Goal: Information Seeking & Learning: Learn about a topic

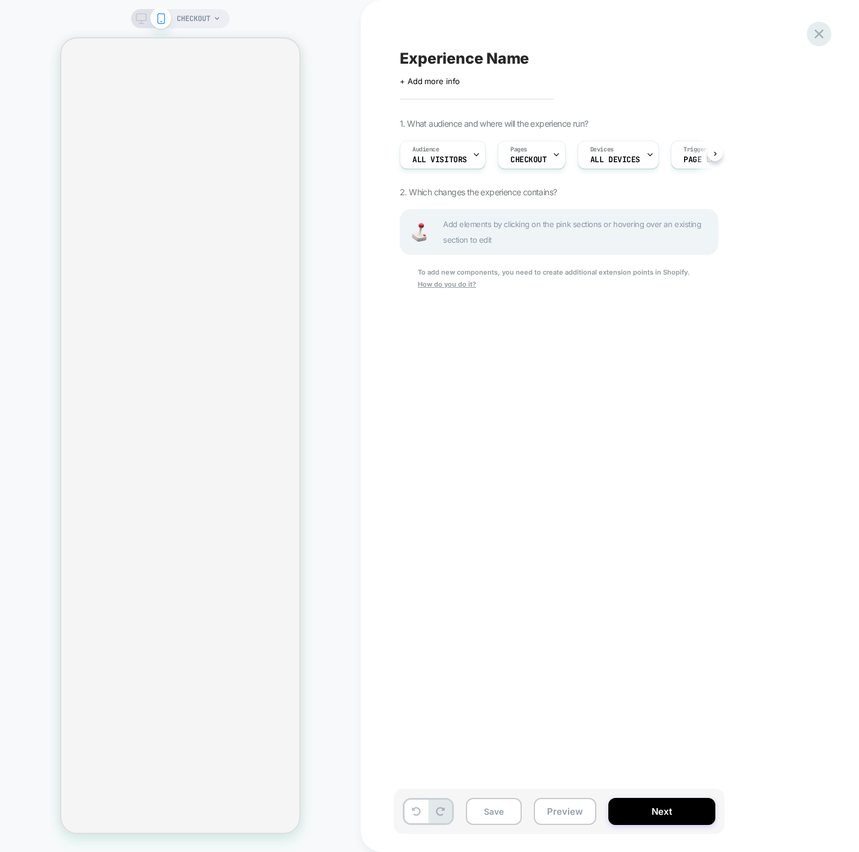
click at [822, 40] on icon at bounding box center [819, 34] width 16 height 16
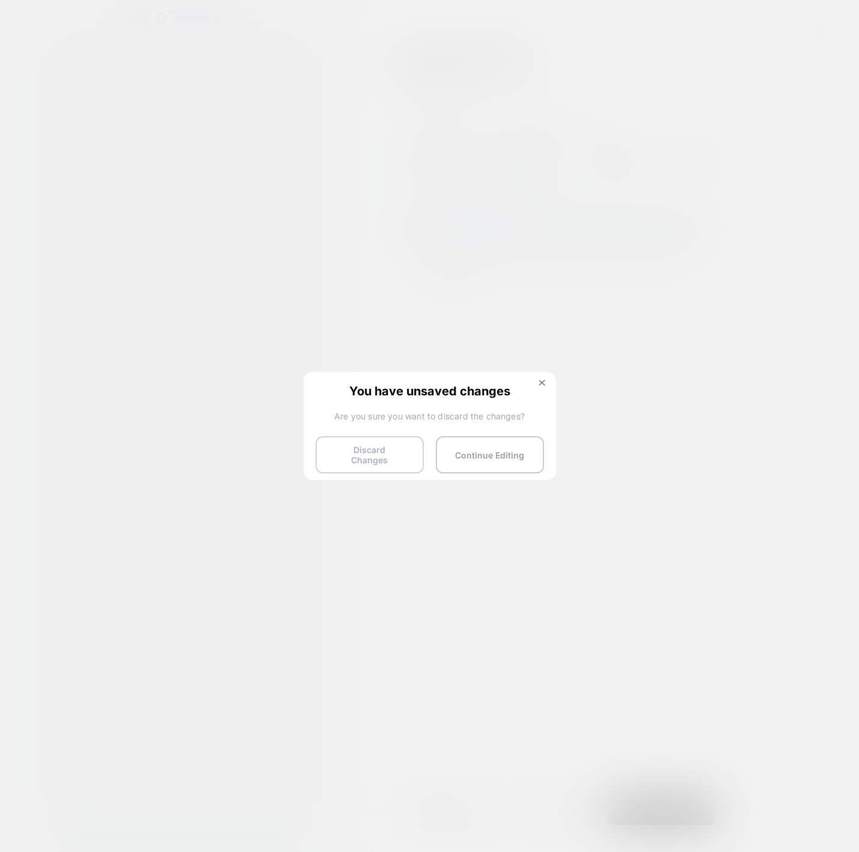
click at [399, 455] on button "Discard Changes" at bounding box center [370, 454] width 108 height 37
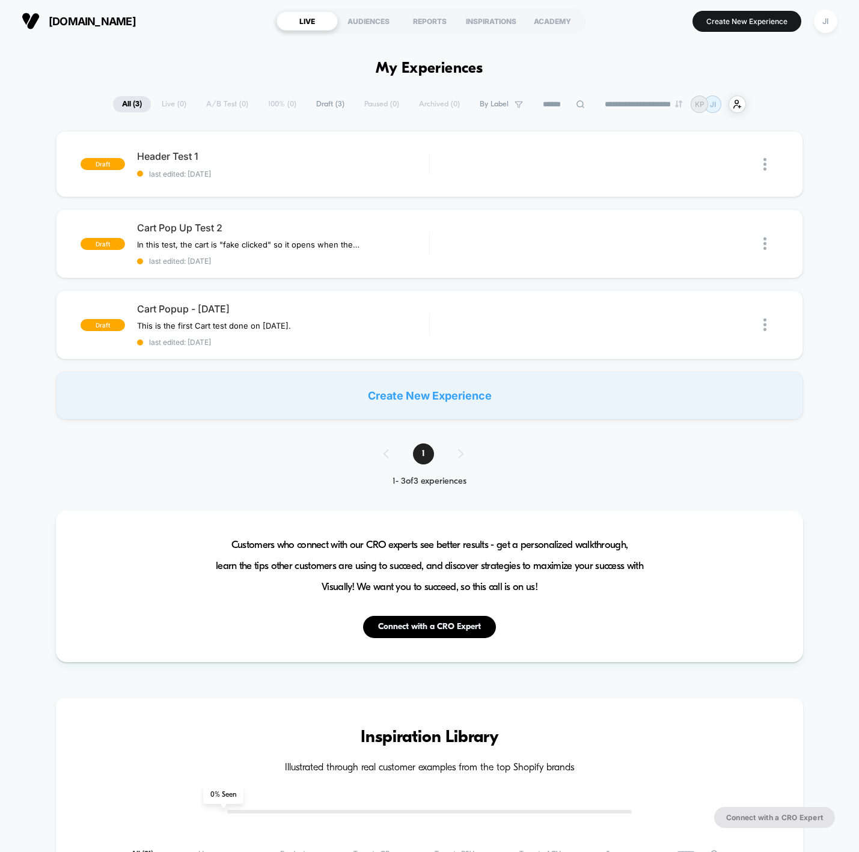
click at [398, 403] on div "Create New Experience" at bounding box center [429, 395] width 747 height 48
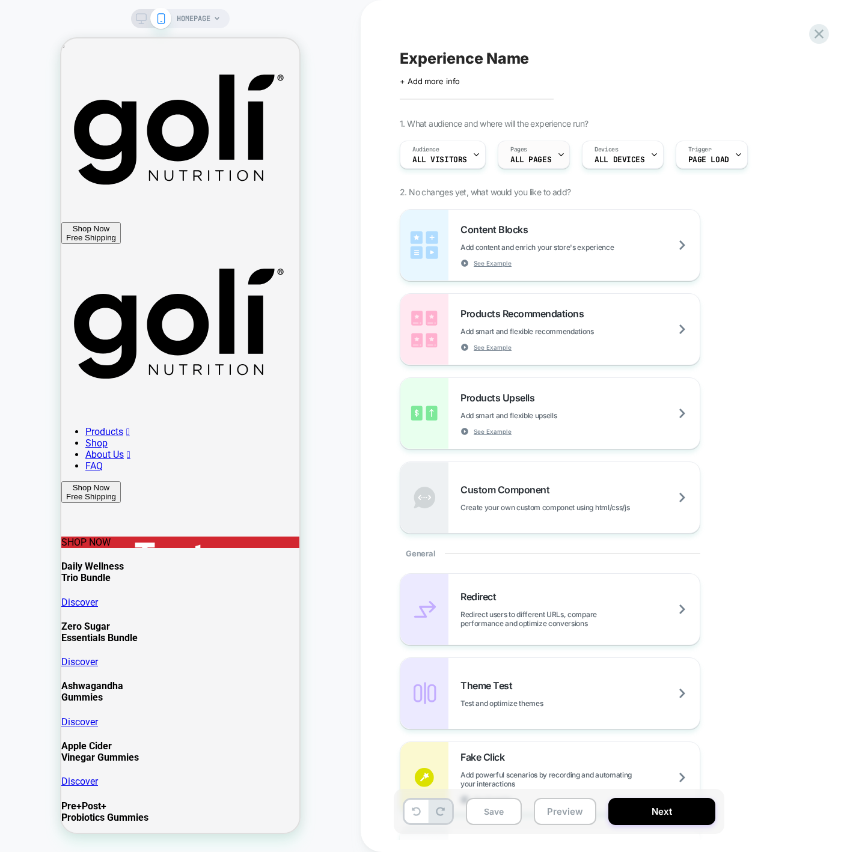
click at [542, 154] on div "Pages ALL PAGES" at bounding box center [530, 154] width 65 height 27
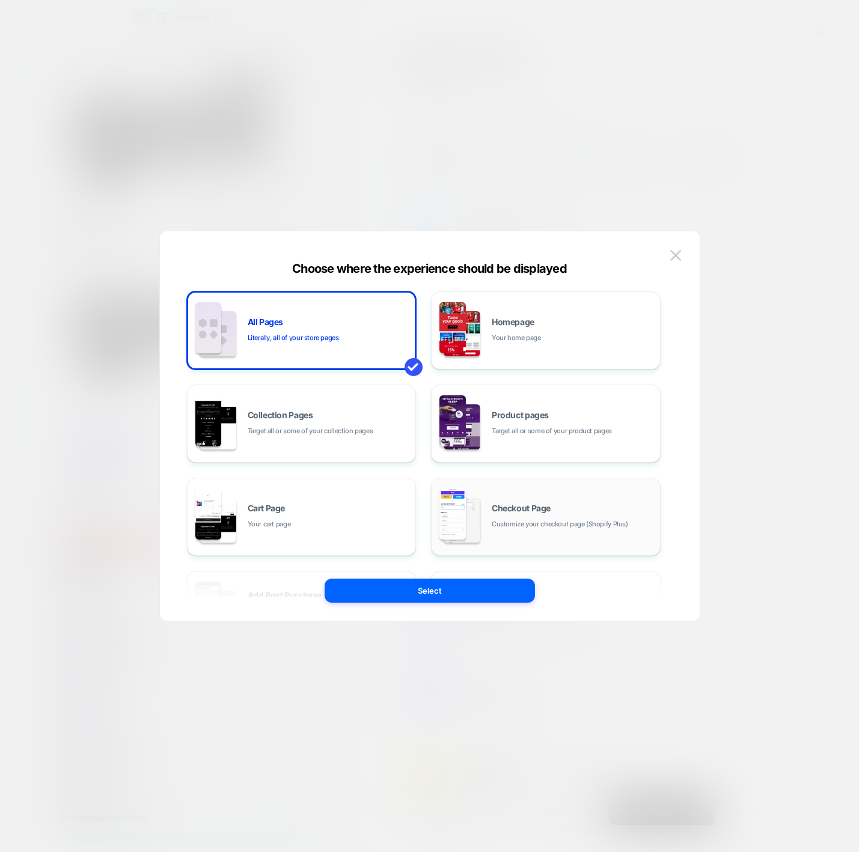
click at [487, 517] on div "Checkout Page Customize your checkout page (Shopify Plus)" at bounding box center [546, 517] width 216 height 66
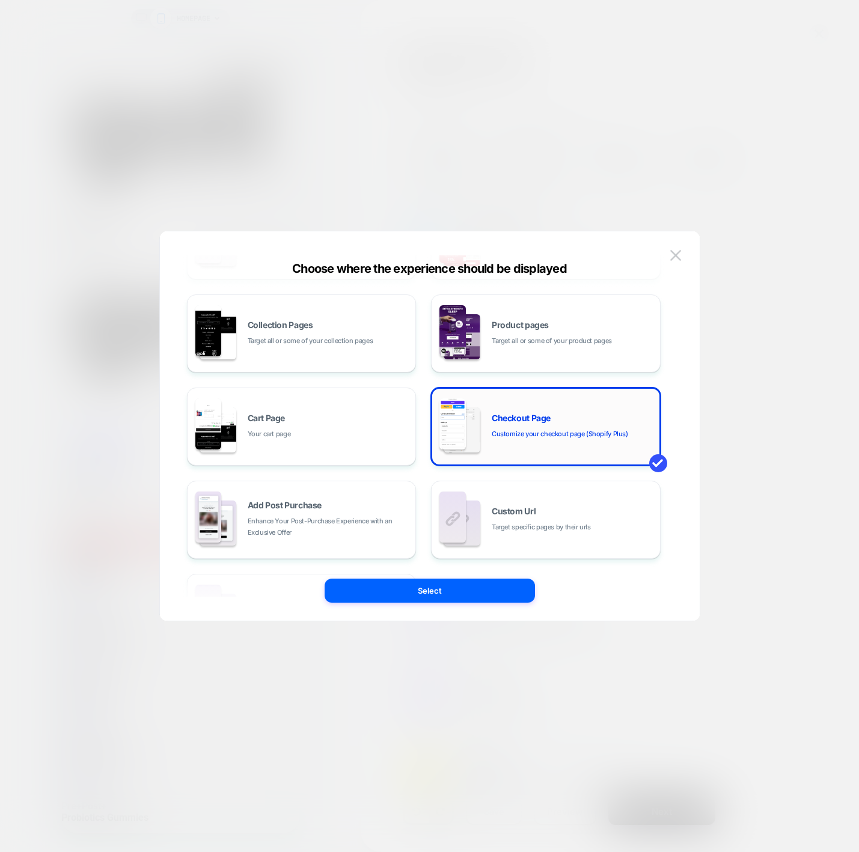
scroll to position [182, 0]
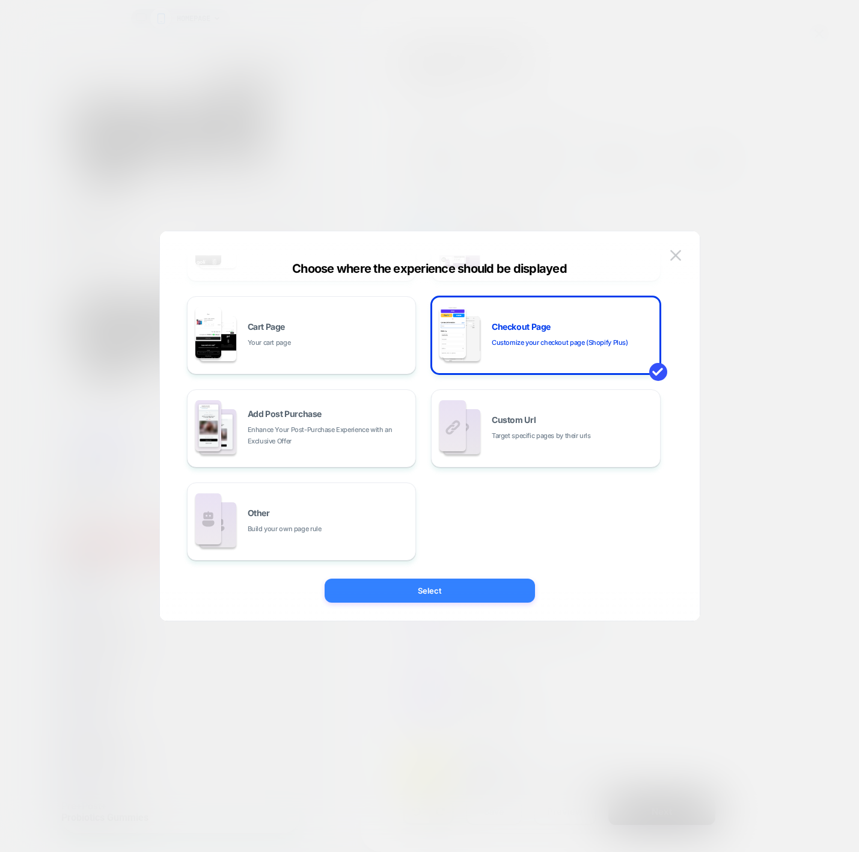
click at [454, 588] on button "Select" at bounding box center [430, 591] width 210 height 24
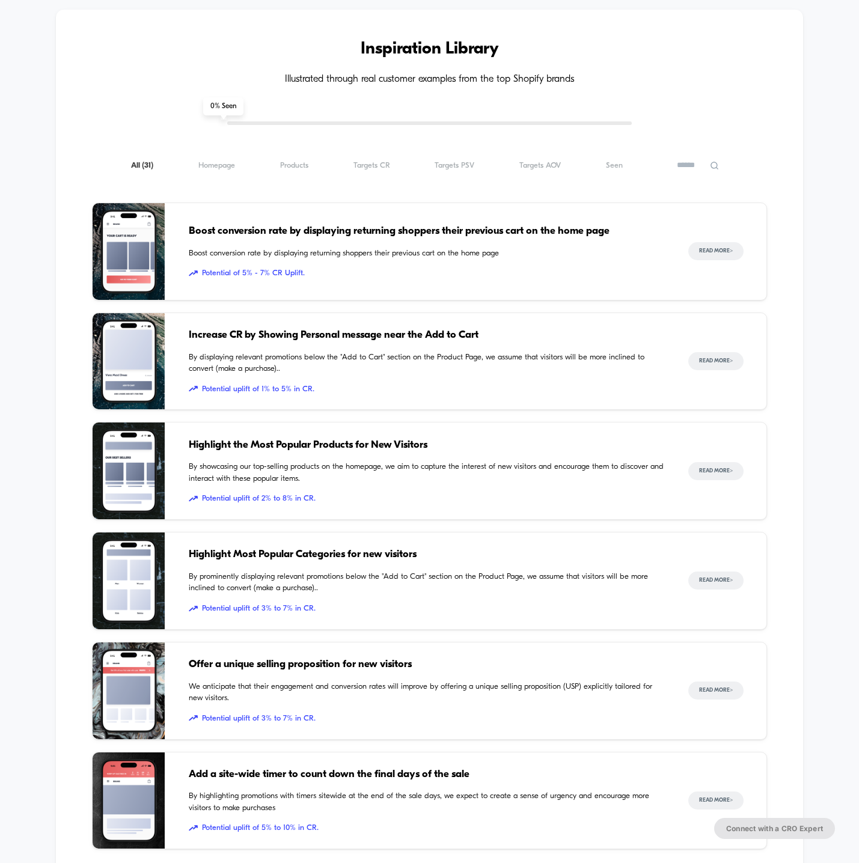
scroll to position [663, 0]
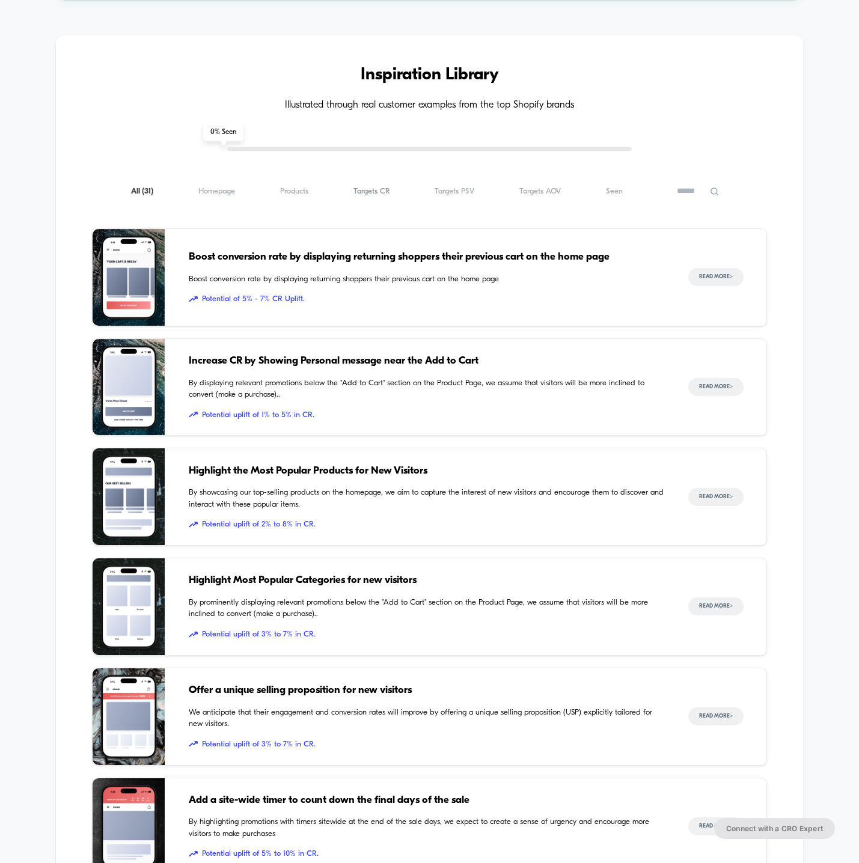
click at [368, 187] on span "Targets CR ( 31 )" at bounding box center [371, 191] width 37 height 9
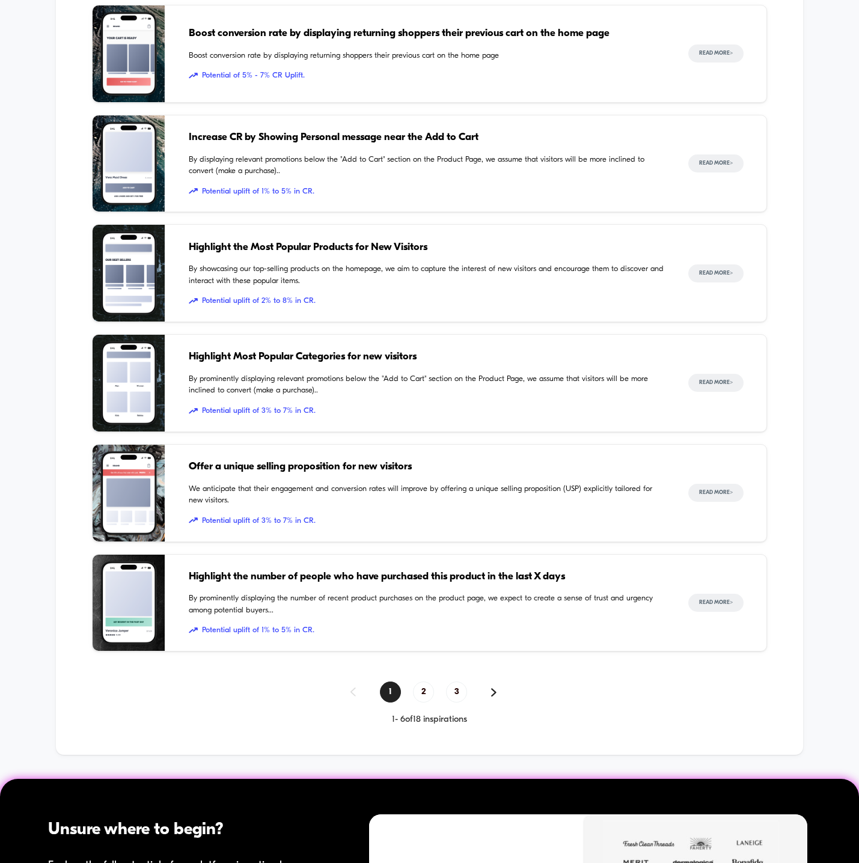
scroll to position [889, 0]
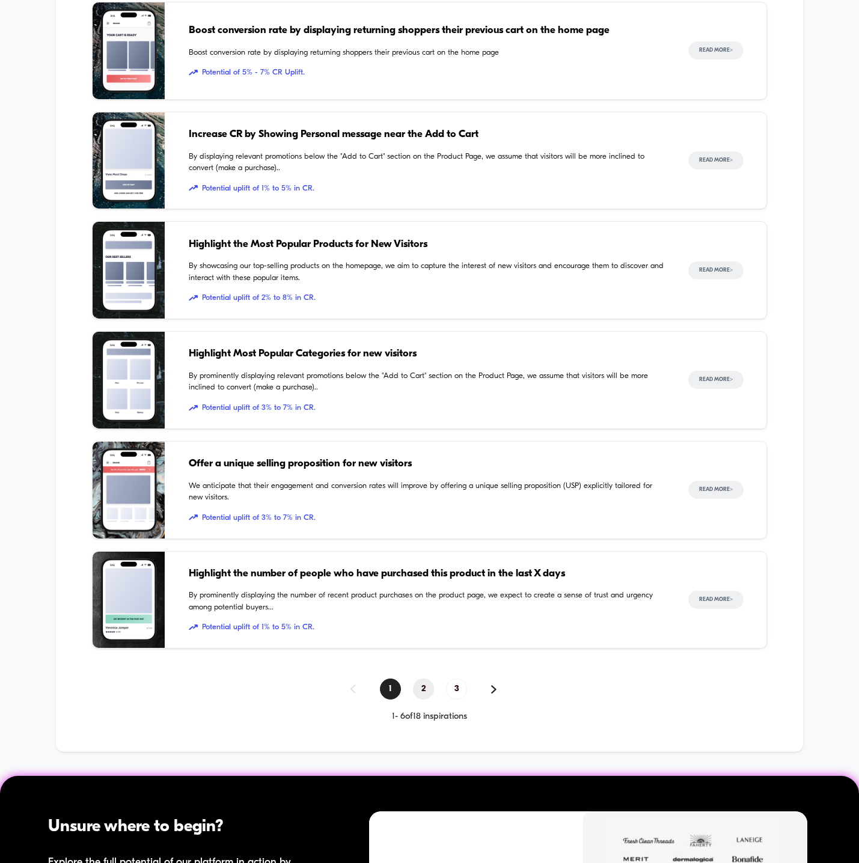
click at [420, 693] on span "2" at bounding box center [423, 689] width 21 height 21
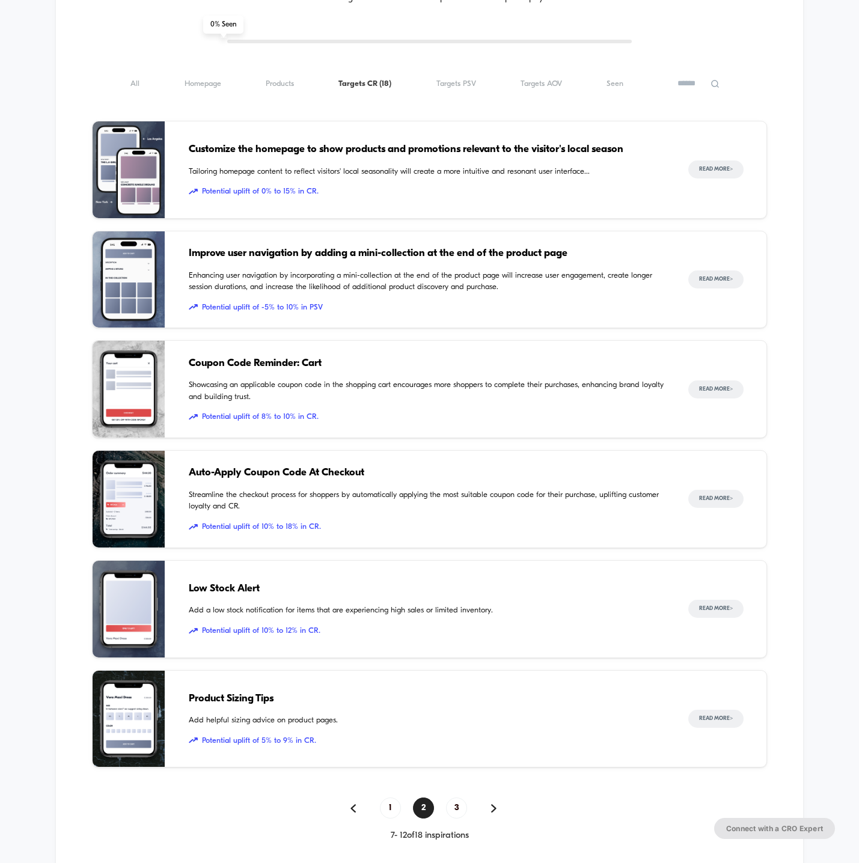
scroll to position [764, 0]
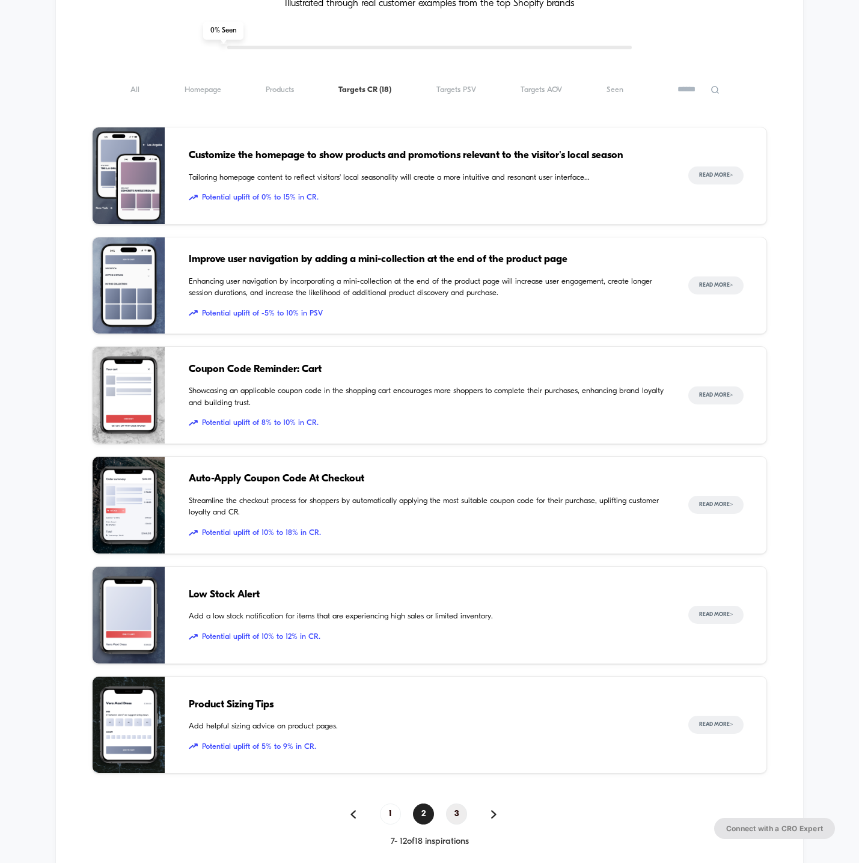
click at [458, 813] on span "3" at bounding box center [456, 814] width 21 height 21
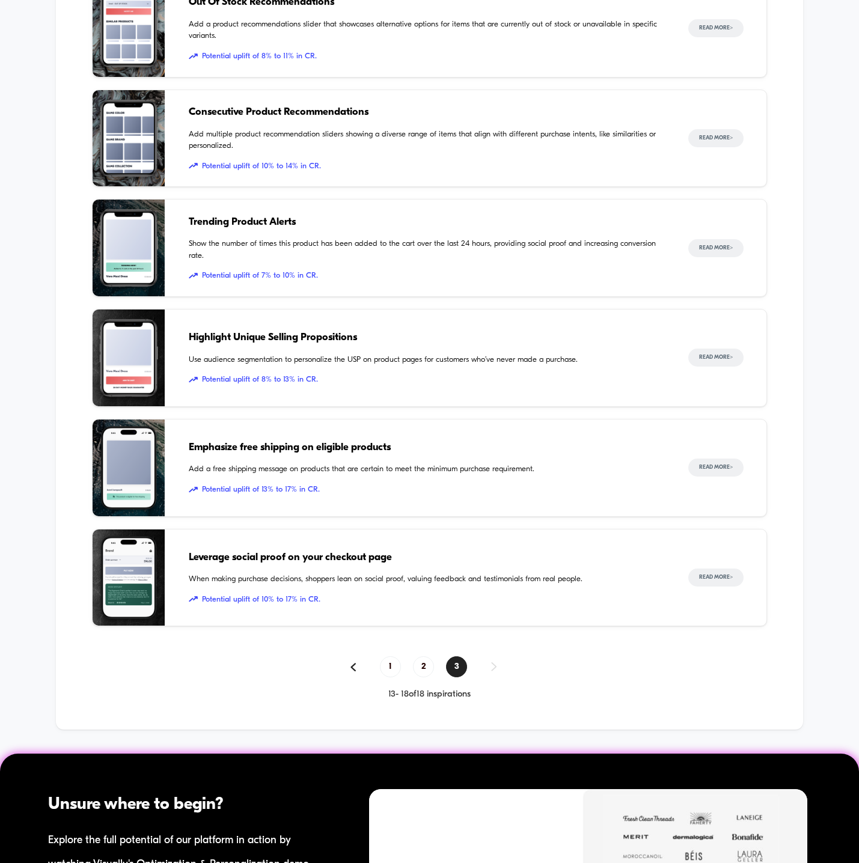
scroll to position [920, 0]
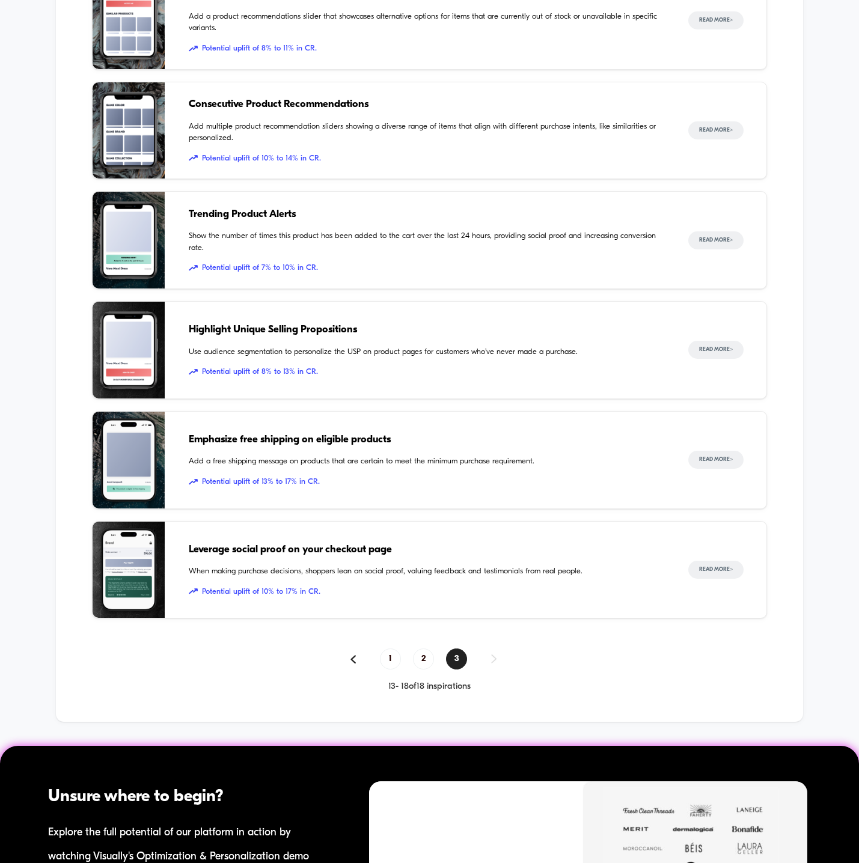
click at [346, 560] on div "Leverage social proof on your checkout page When making purchase decisions, sho…" at bounding box center [426, 570] width 475 height 97
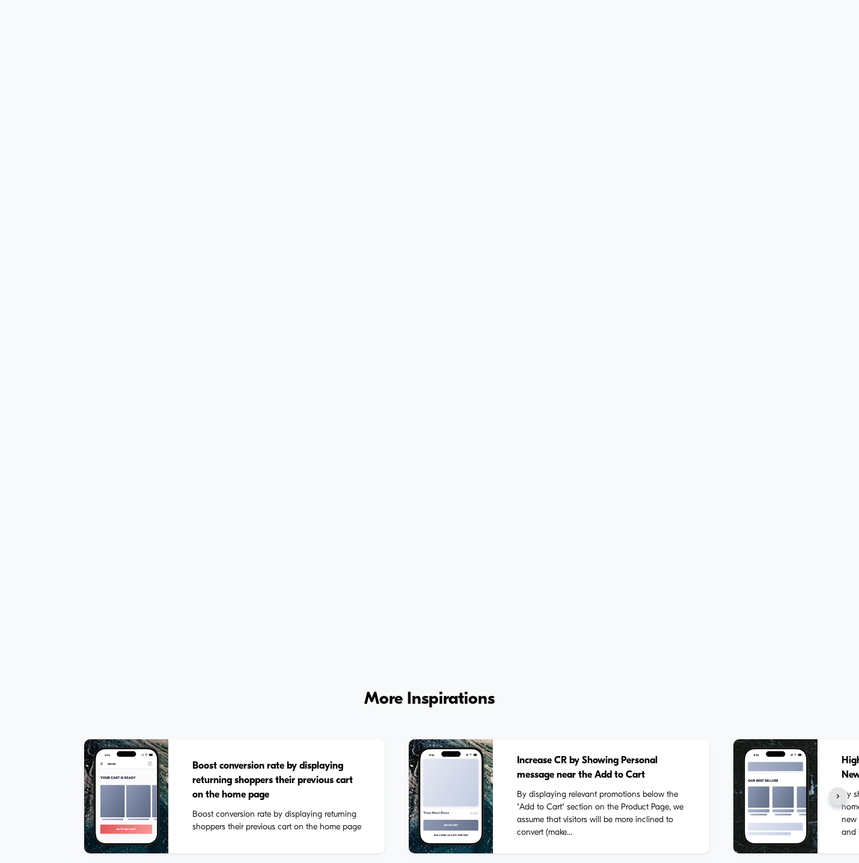
scroll to position [3701, 0]
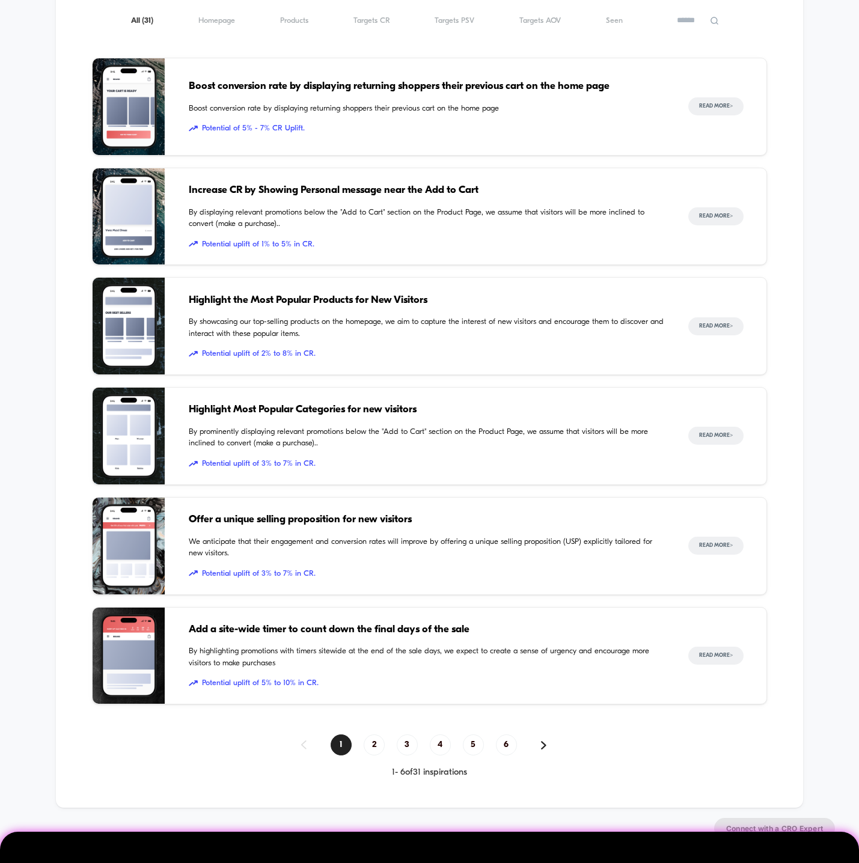
scroll to position [1119, 0]
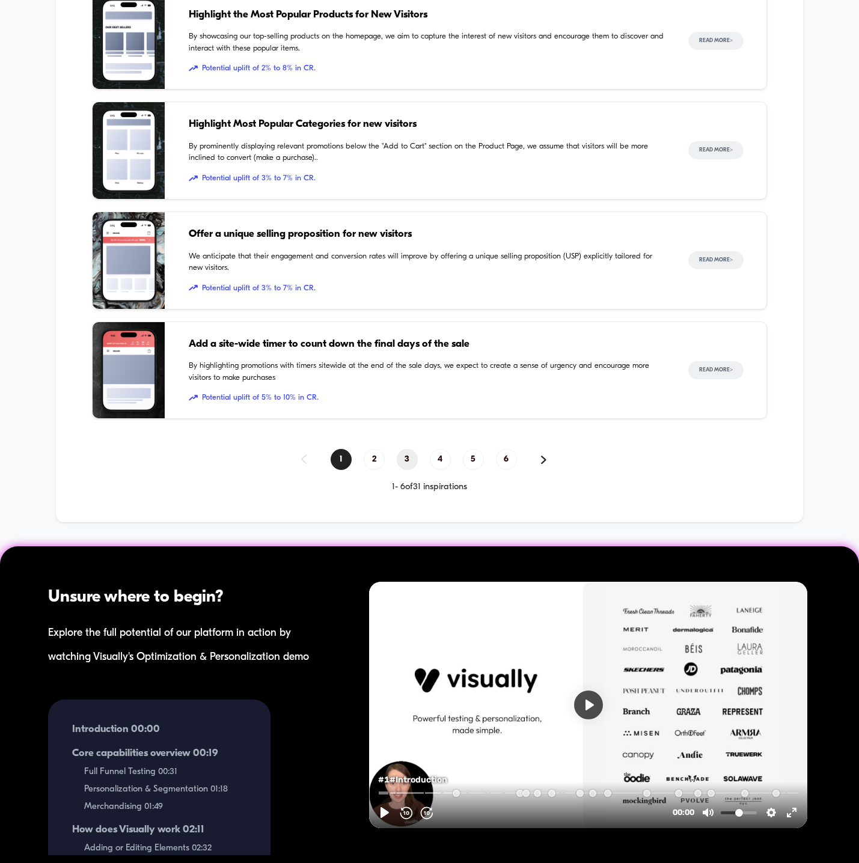
click at [409, 465] on span "3" at bounding box center [407, 459] width 21 height 21
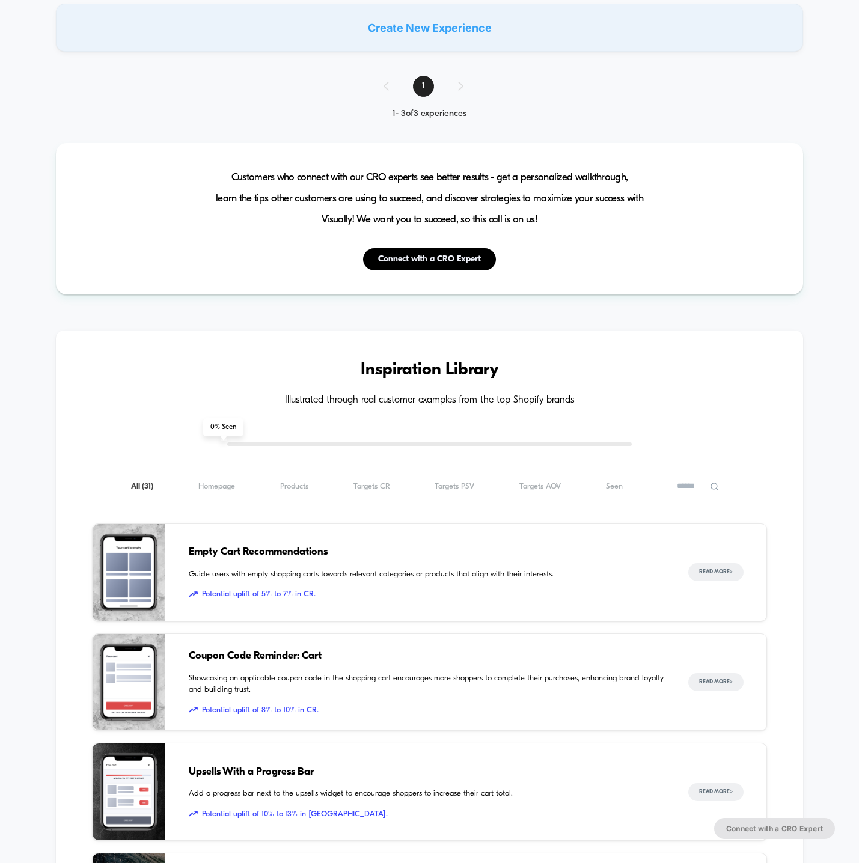
scroll to position [358, 0]
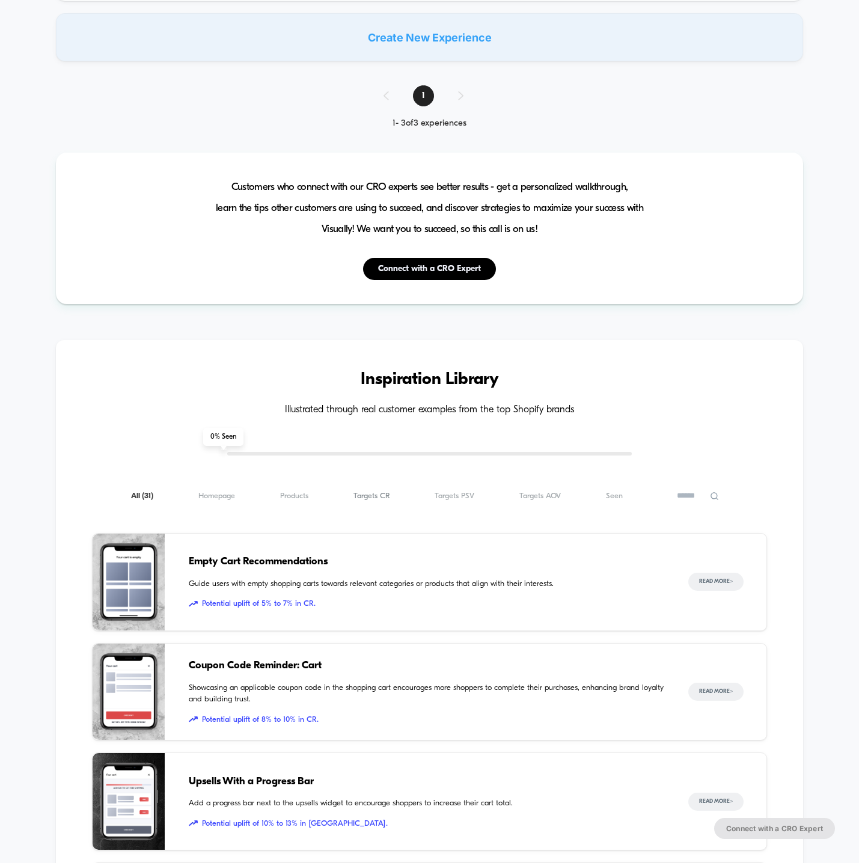
click at [367, 492] on span "Targets CR ( 31 )" at bounding box center [371, 496] width 37 height 9
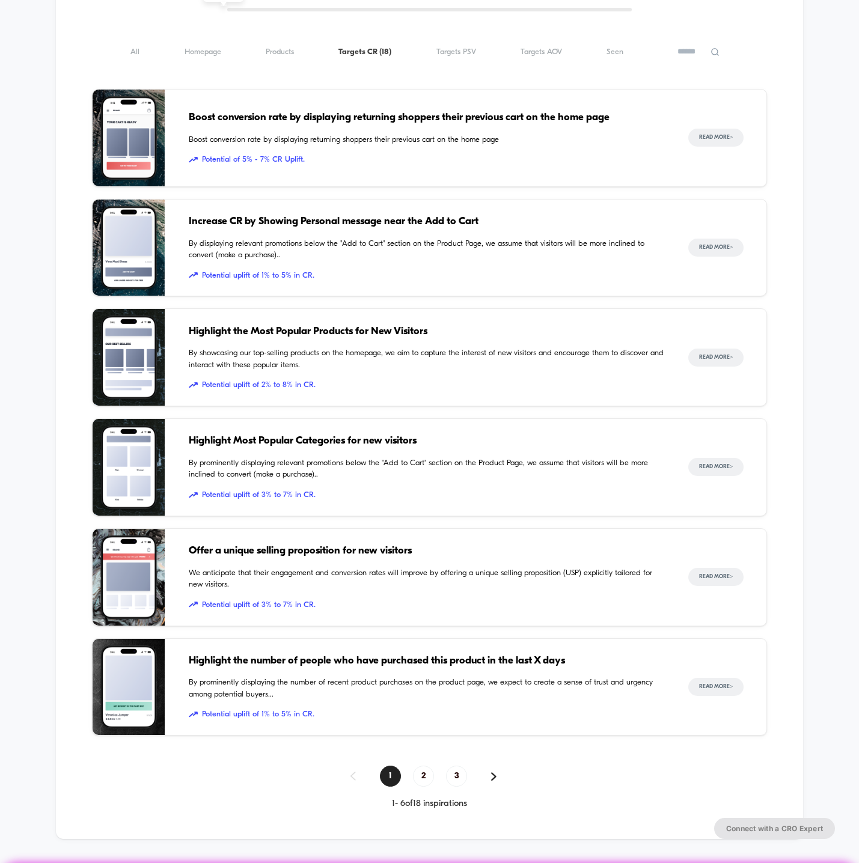
scroll to position [803, 0]
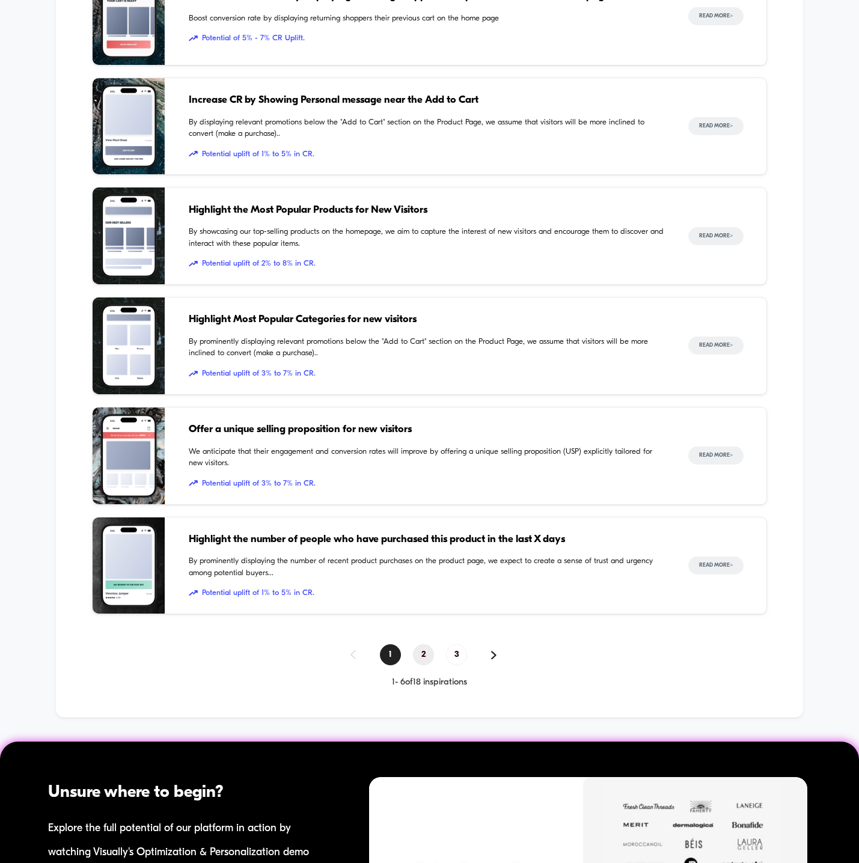
click at [424, 656] on span "2" at bounding box center [423, 654] width 21 height 21
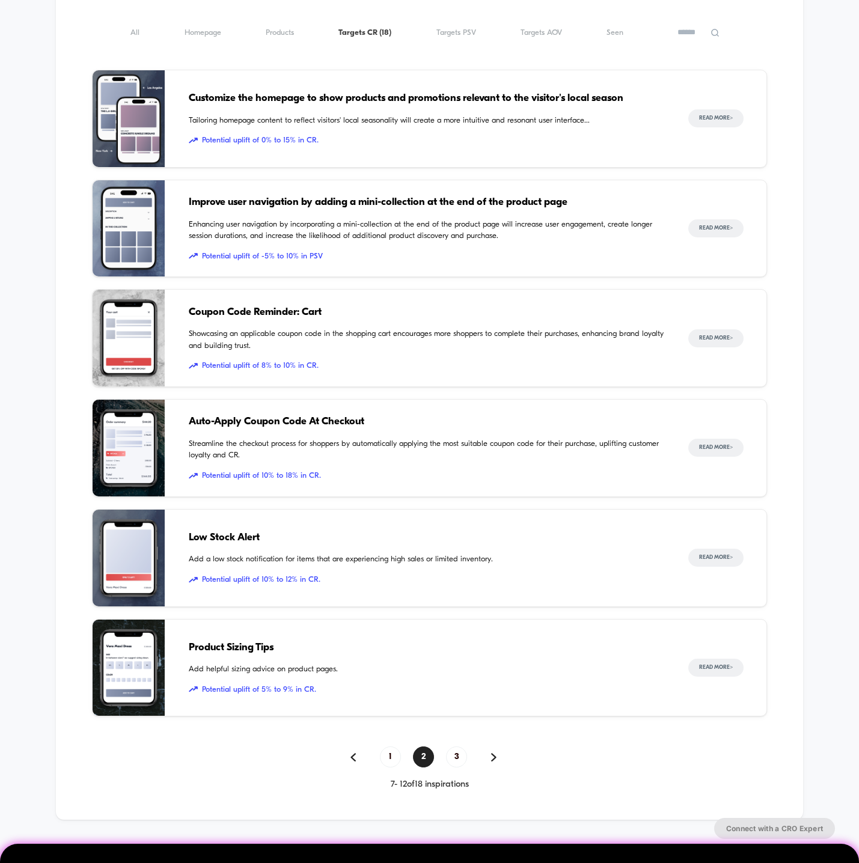
scroll to position [824, 0]
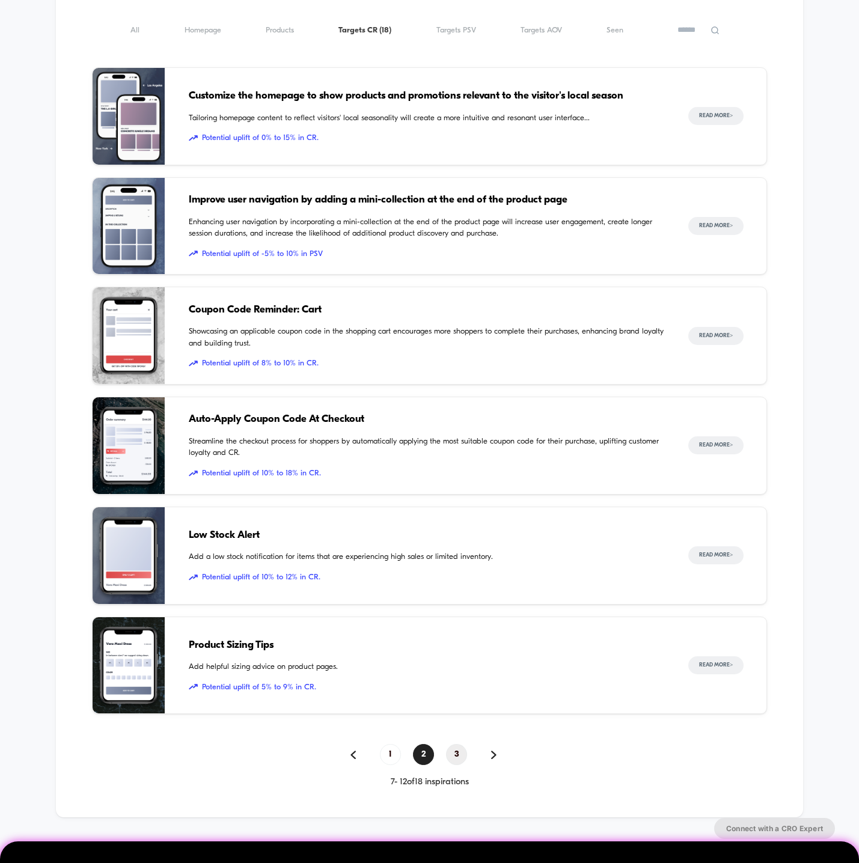
click at [460, 752] on span "3" at bounding box center [456, 754] width 21 height 21
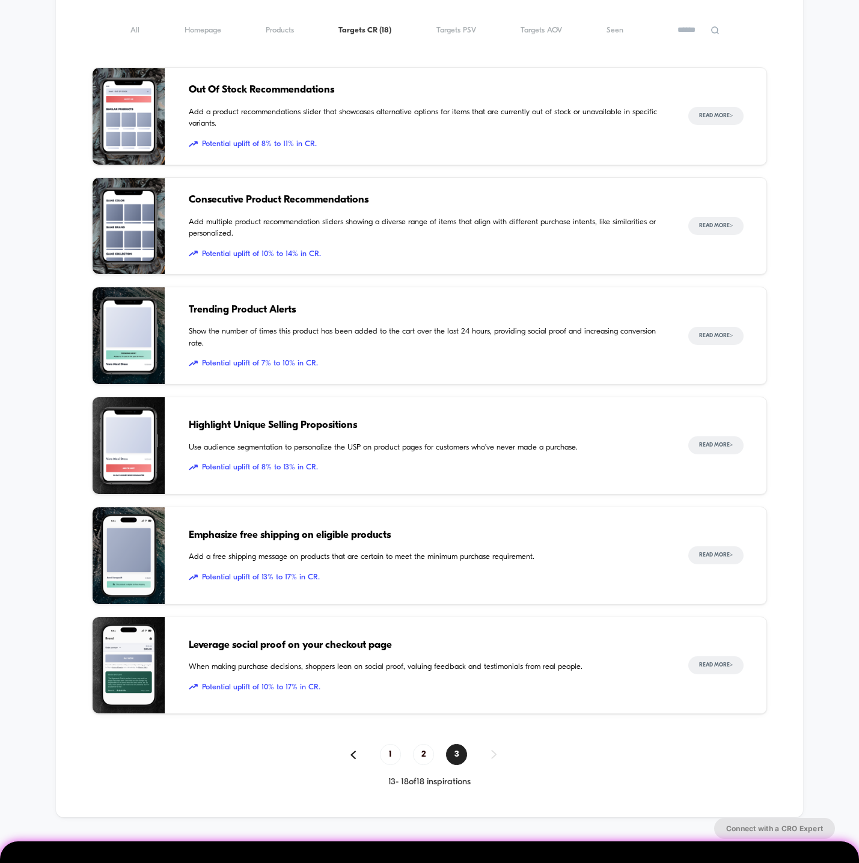
click at [31, 340] on div "Customers who connect with our CRO experts see better results - get a personali…" at bounding box center [429, 396] width 859 height 1466
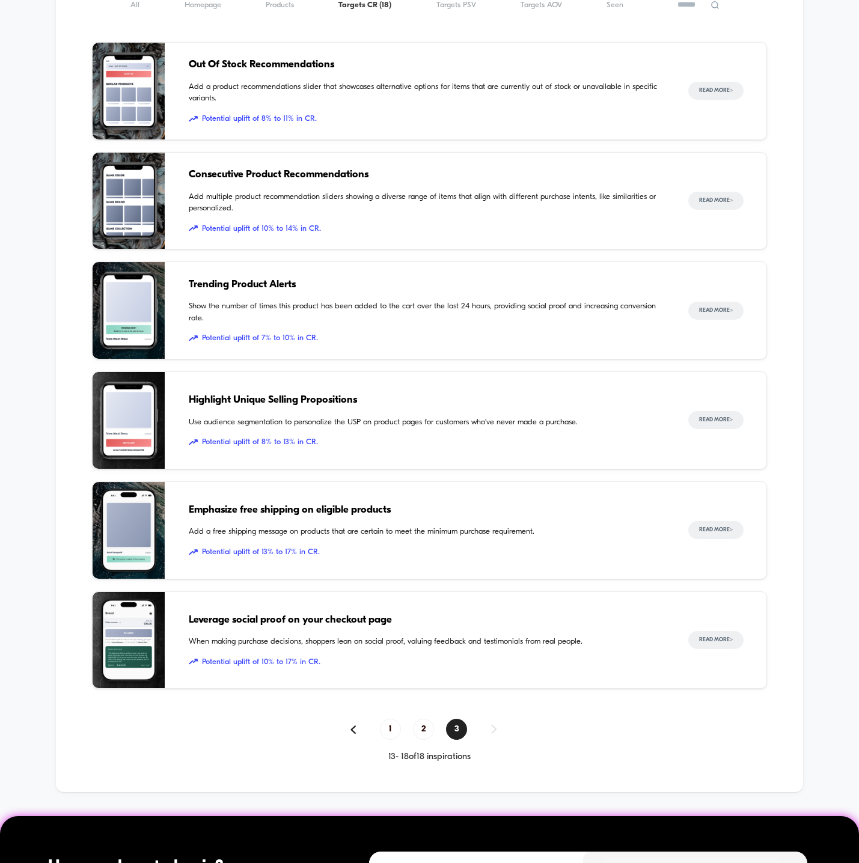
scroll to position [865, 0]
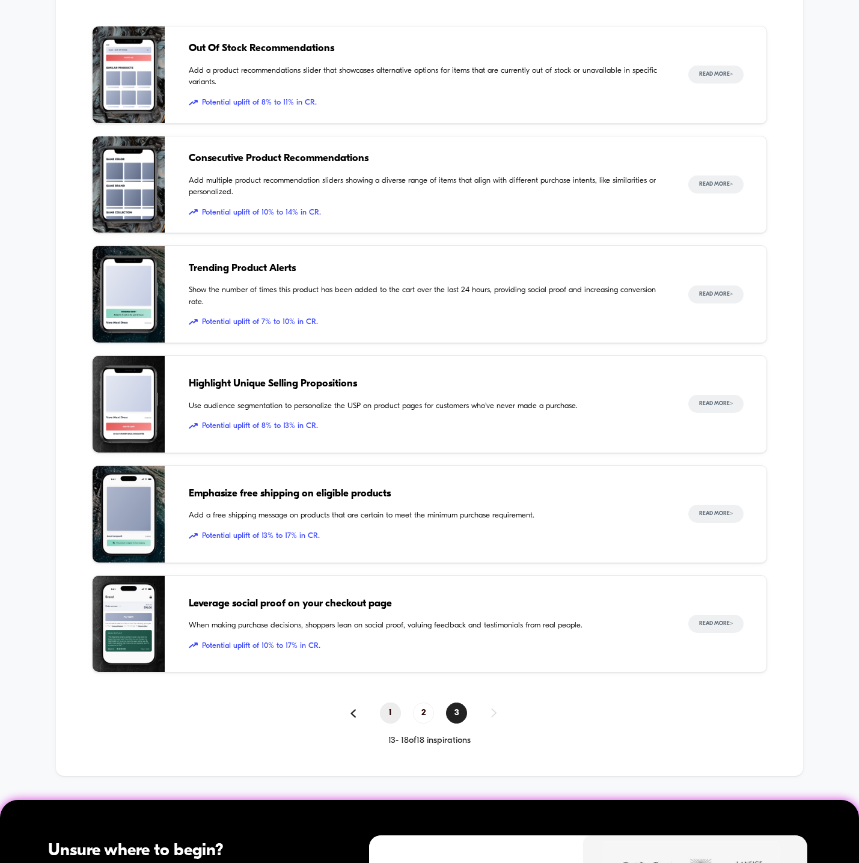
click at [391, 708] on span "1" at bounding box center [390, 713] width 21 height 21
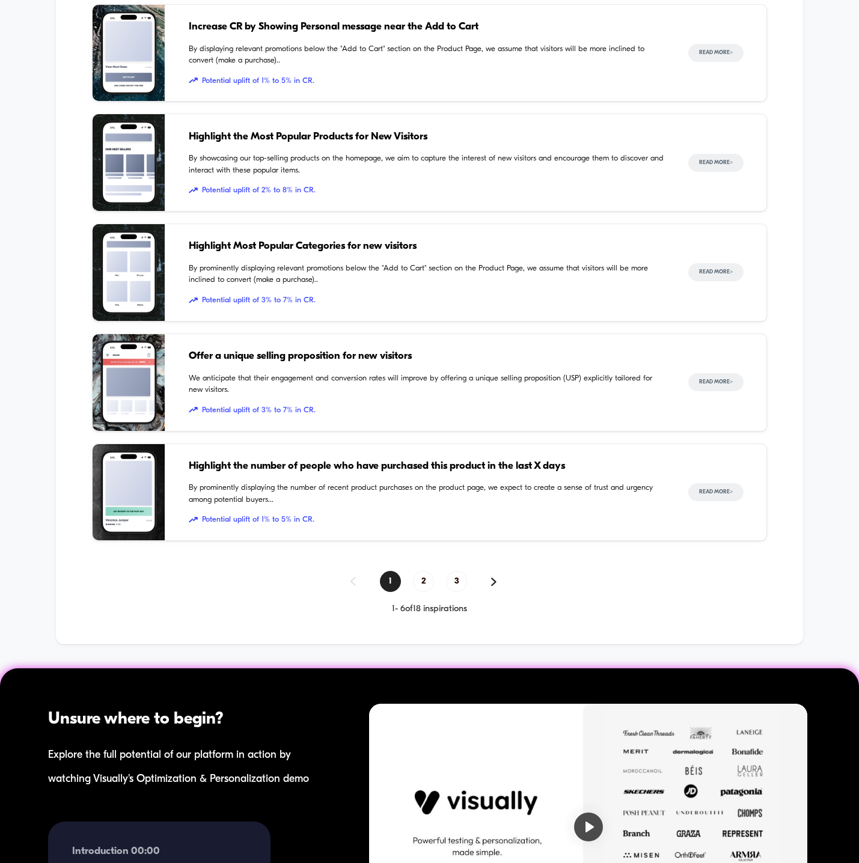
scroll to position [1028, 0]
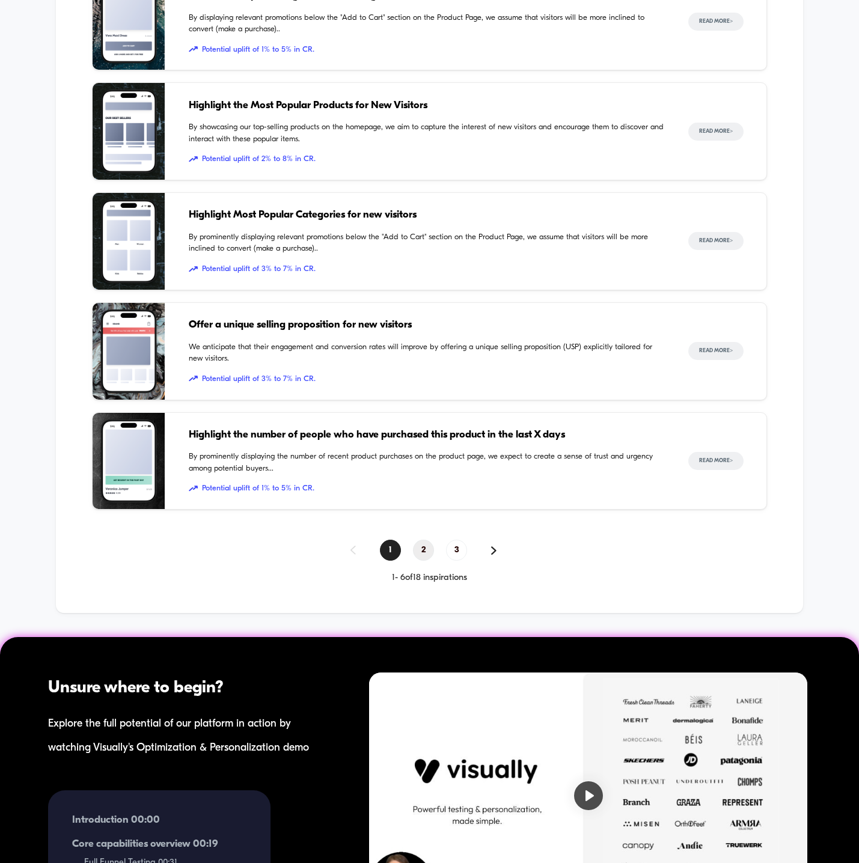
click at [421, 546] on span "2" at bounding box center [423, 550] width 21 height 21
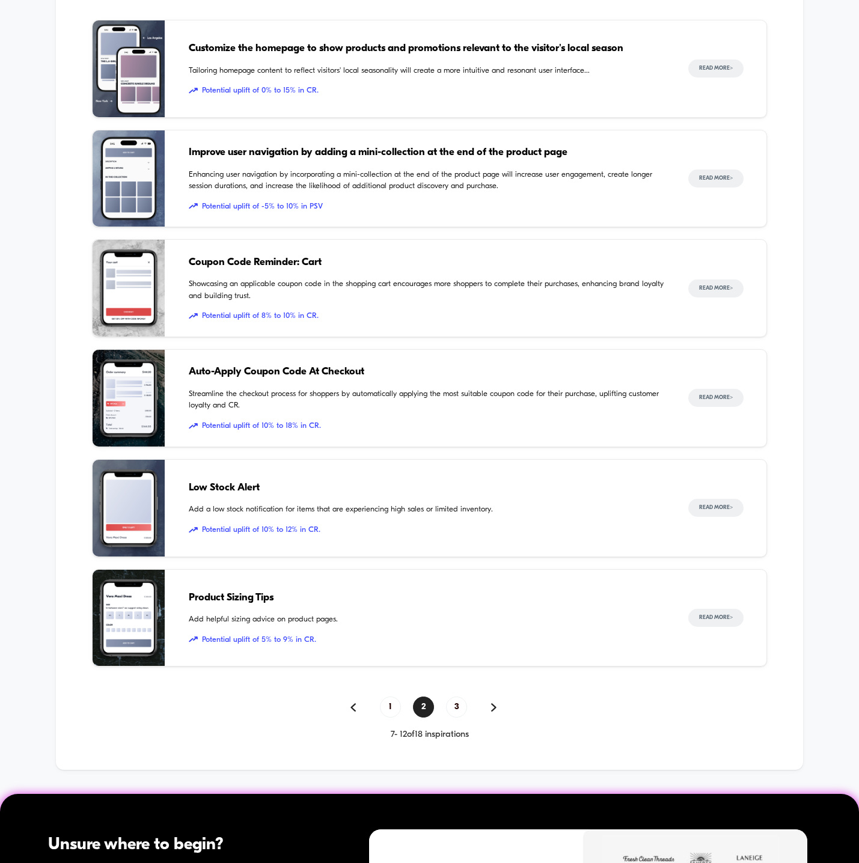
scroll to position [879, 0]
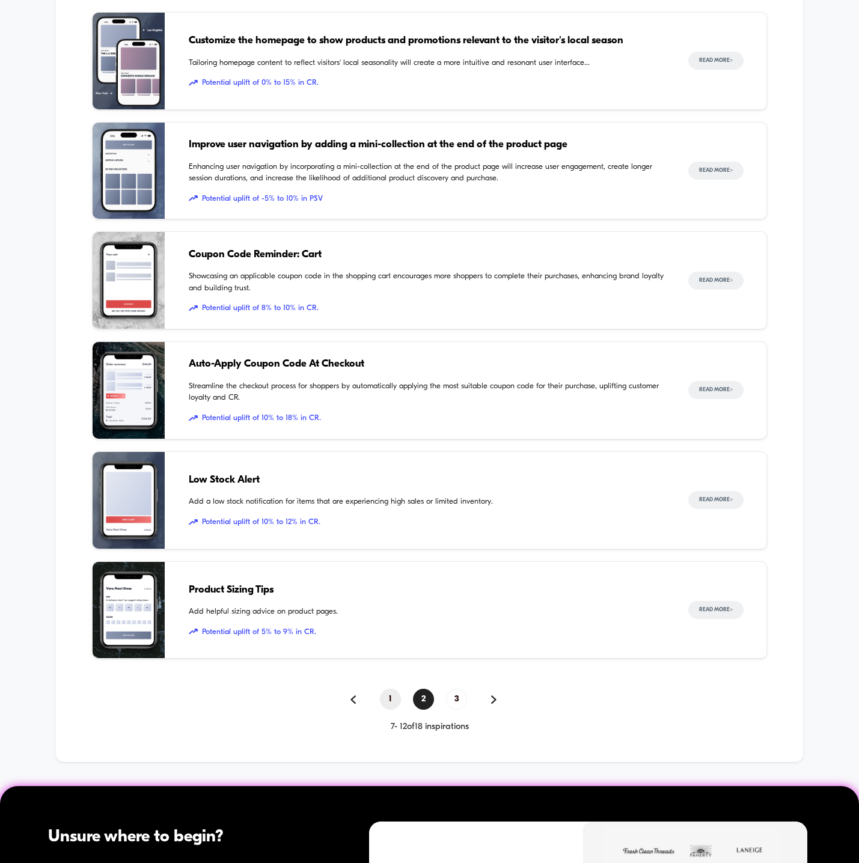
click at [382, 695] on span "1" at bounding box center [390, 699] width 21 height 21
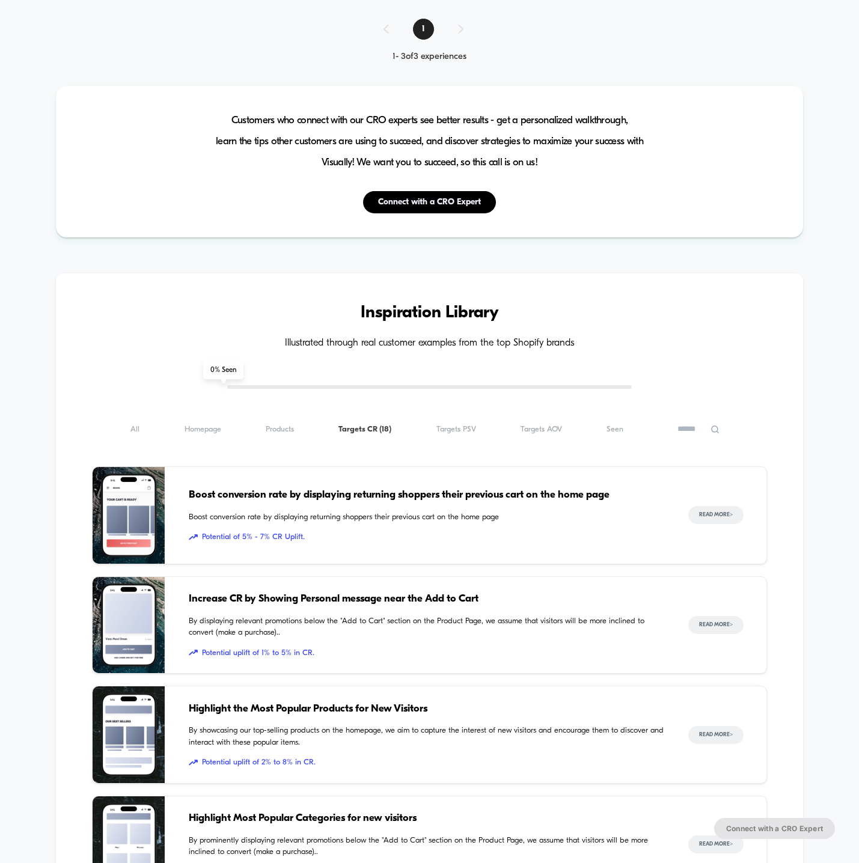
scroll to position [0, 0]
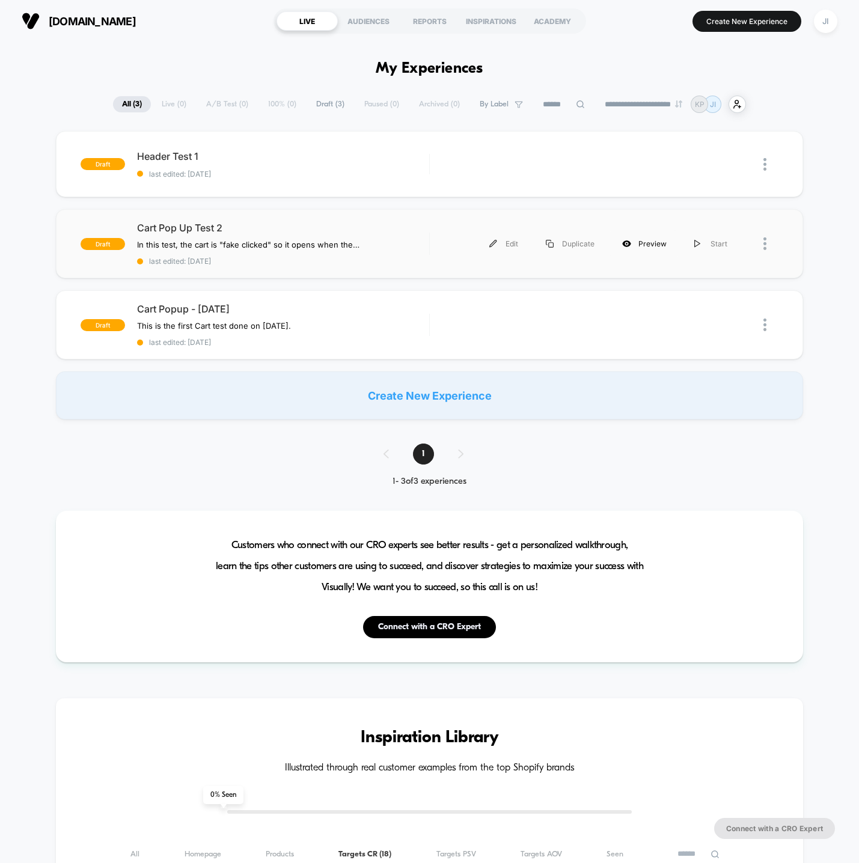
click at [648, 248] on div "Preview" at bounding box center [644, 243] width 72 height 27
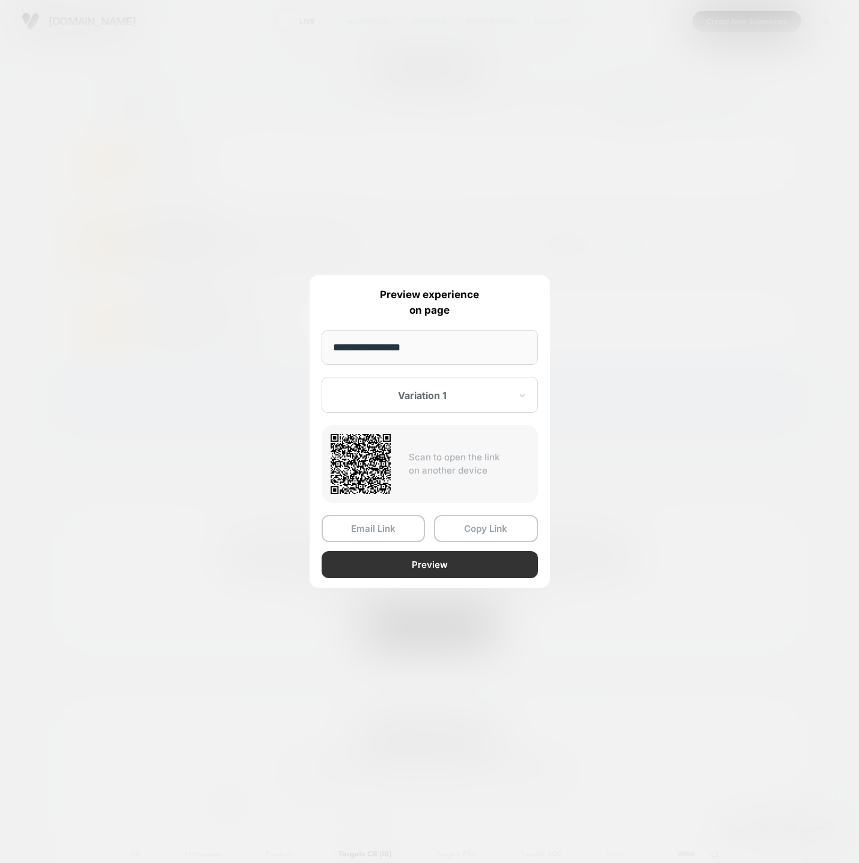
click at [420, 565] on button "Preview" at bounding box center [430, 564] width 216 height 27
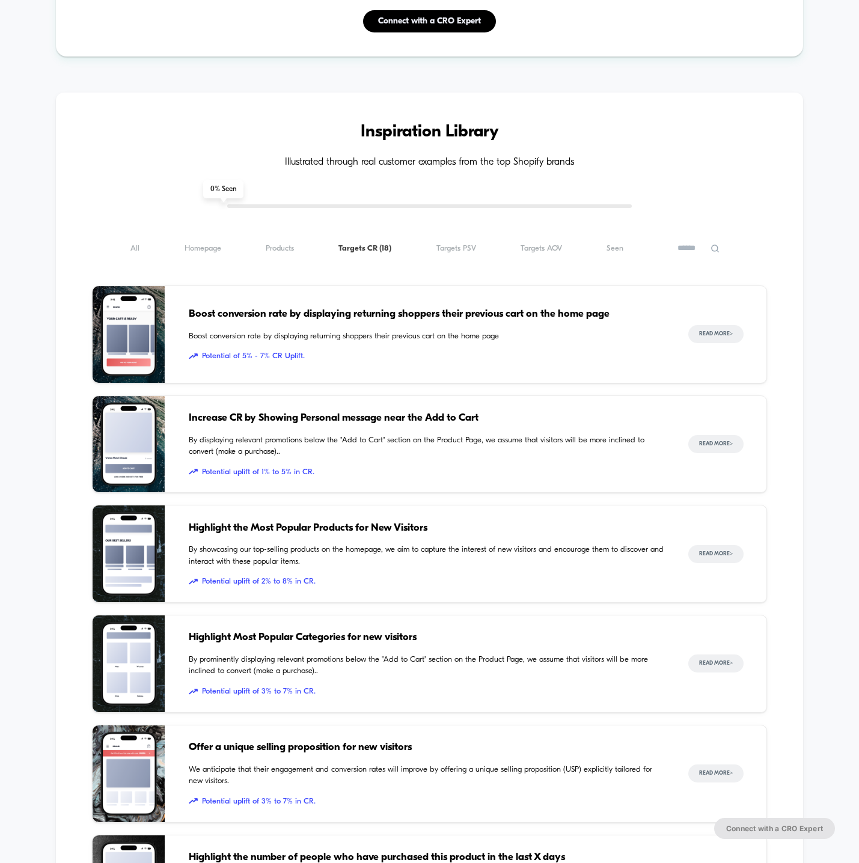
scroll to position [608, 0]
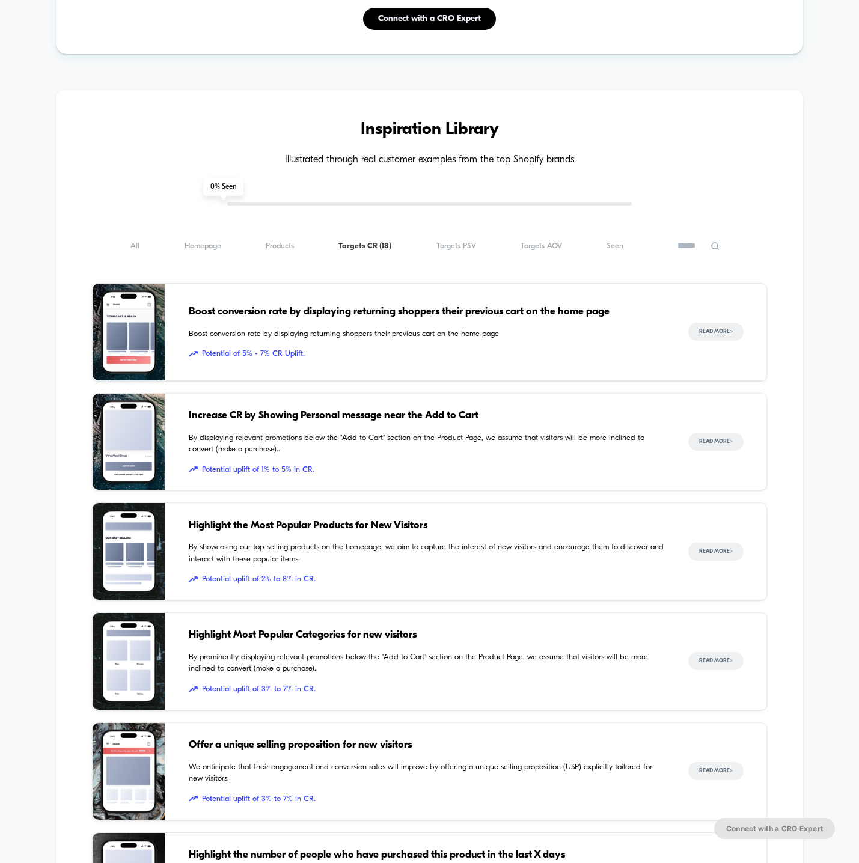
click at [718, 242] on icon at bounding box center [714, 246] width 9 height 9
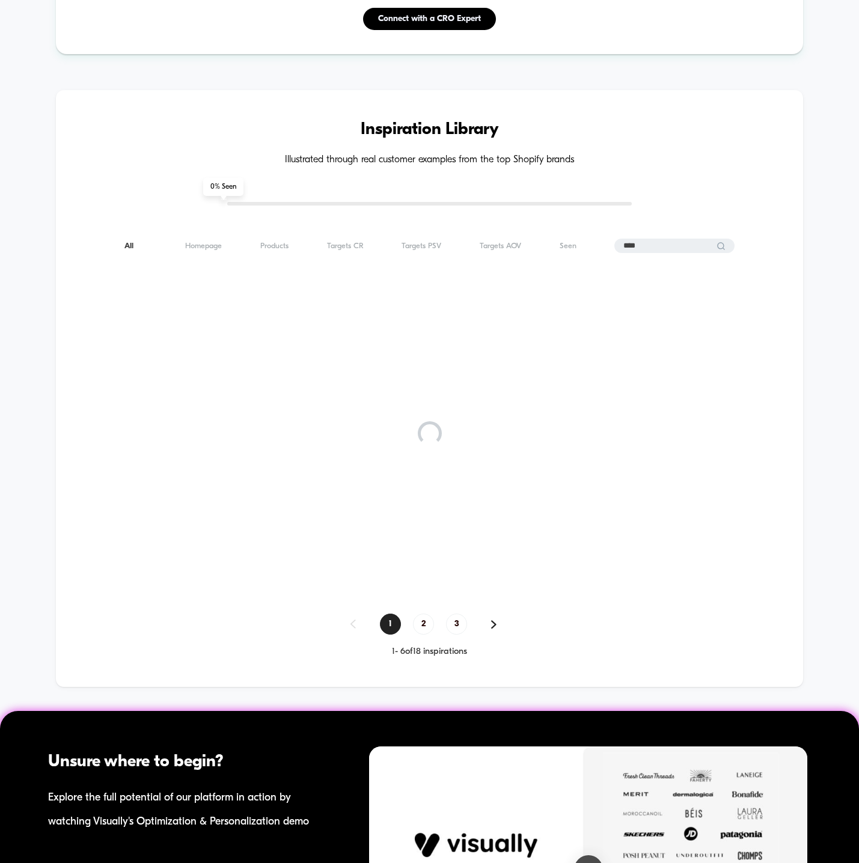
type input "****"
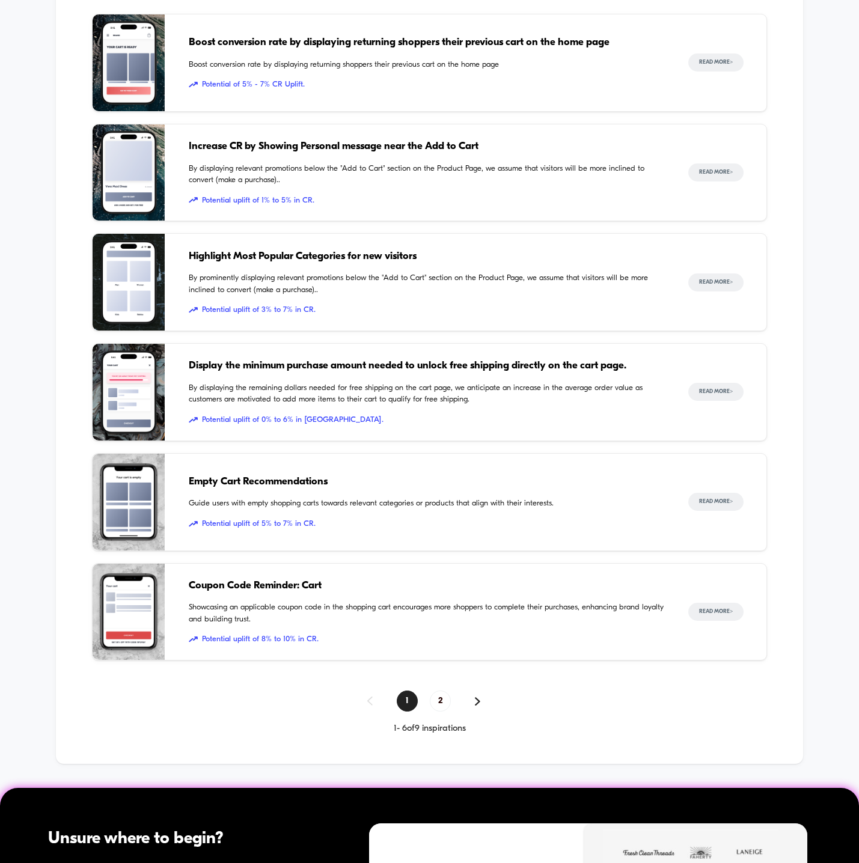
scroll to position [881, 0]
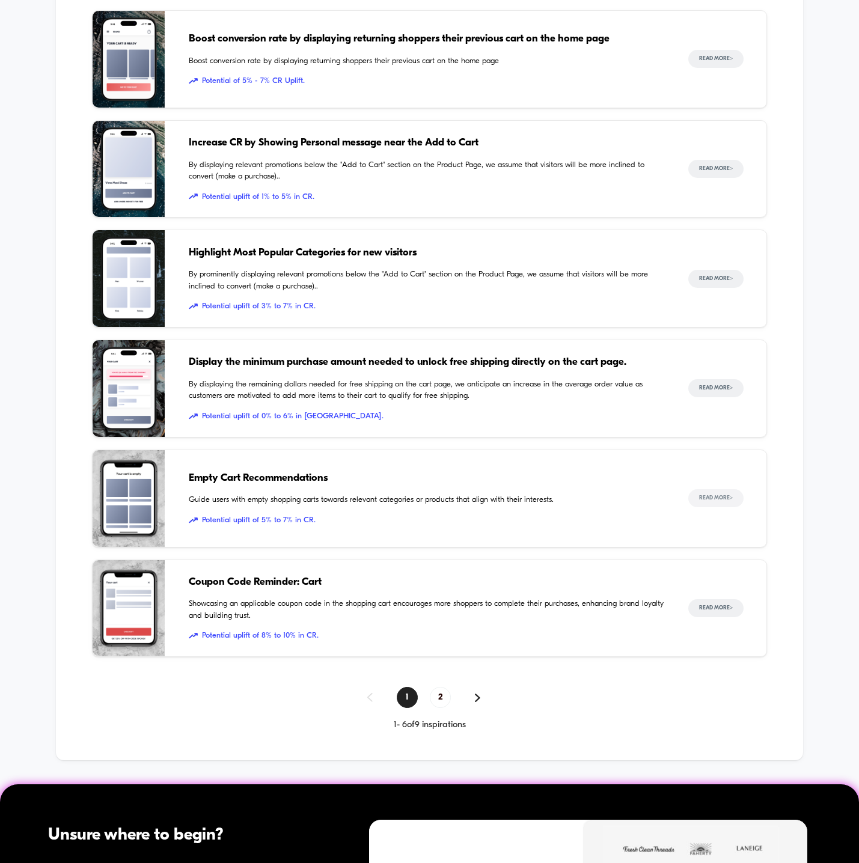
click at [692, 492] on button "Read More >" at bounding box center [715, 498] width 55 height 18
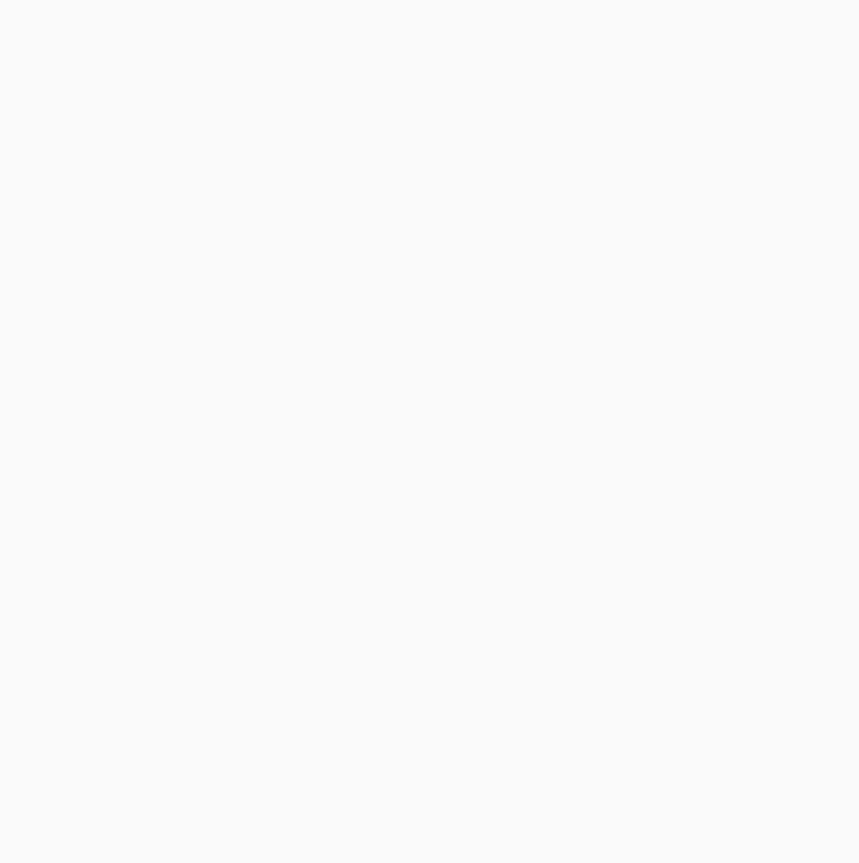
scroll to position [915, 0]
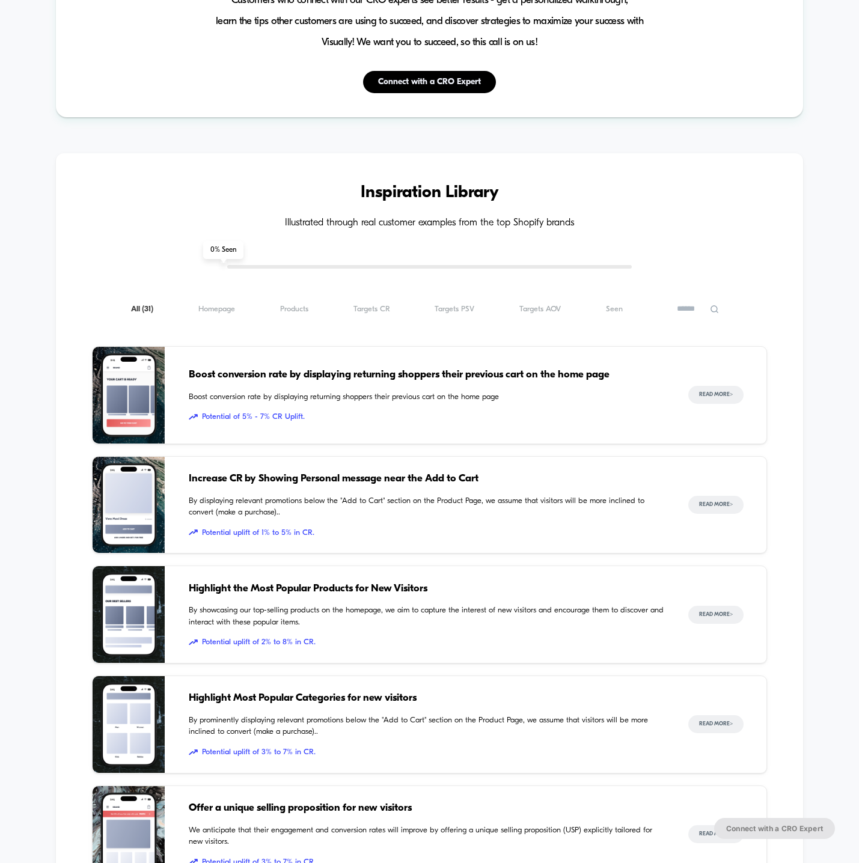
scroll to position [546, 0]
click at [713, 307] on icon at bounding box center [714, 308] width 9 height 9
type input "****"
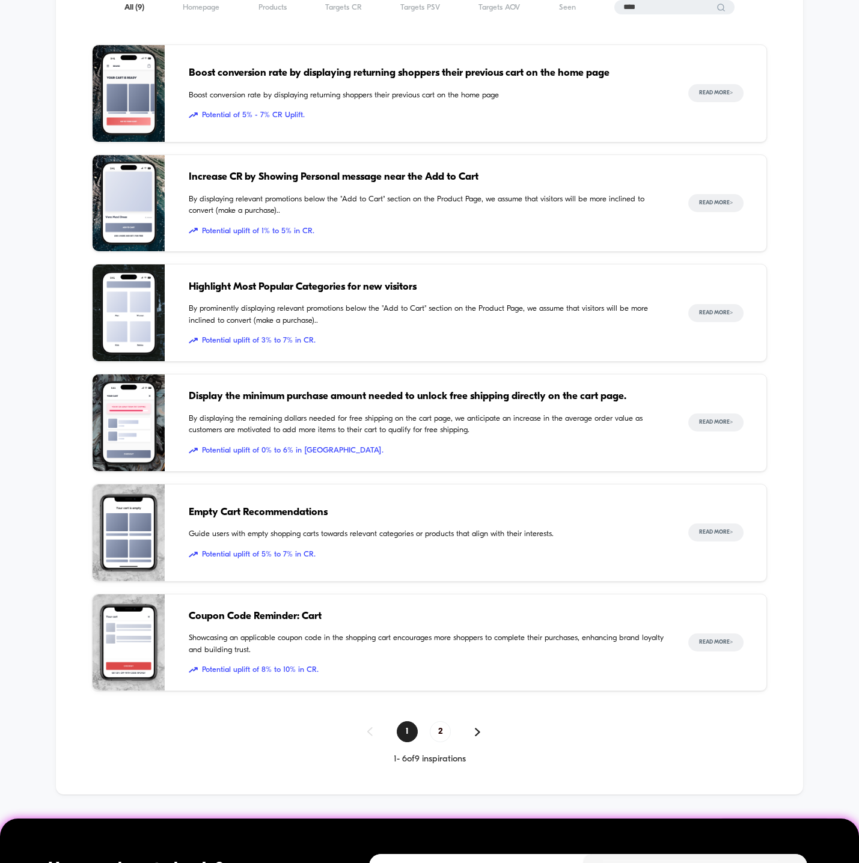
scroll to position [853, 0]
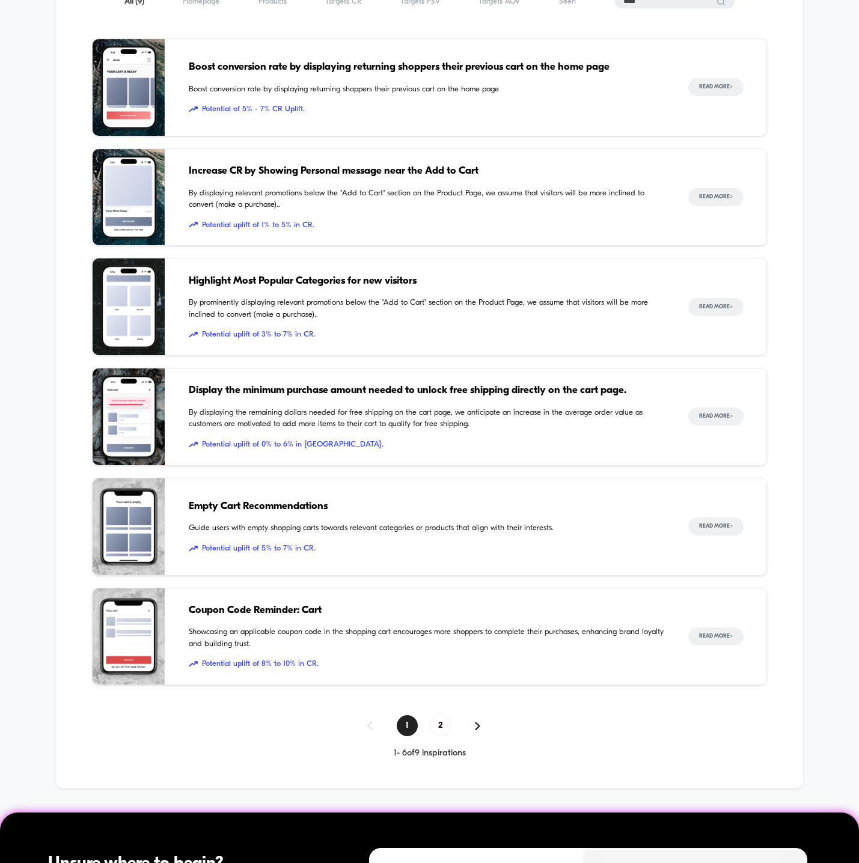
click at [409, 168] on span "Increase CR by Showing Personal message near the Add to Cart" at bounding box center [426, 171] width 475 height 16
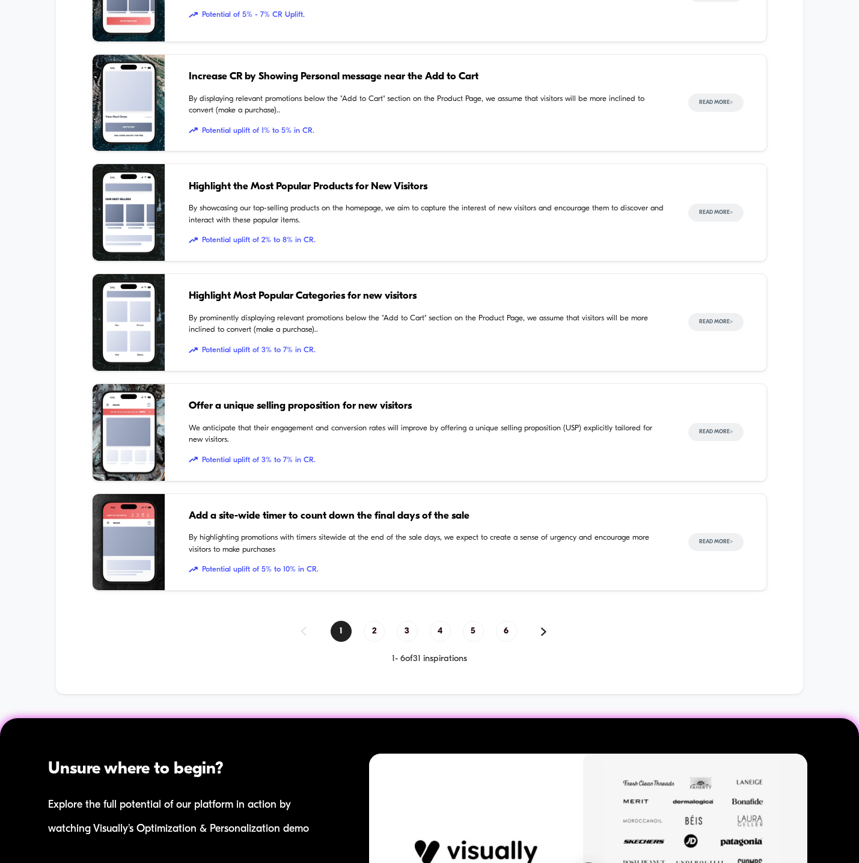
scroll to position [948, 0]
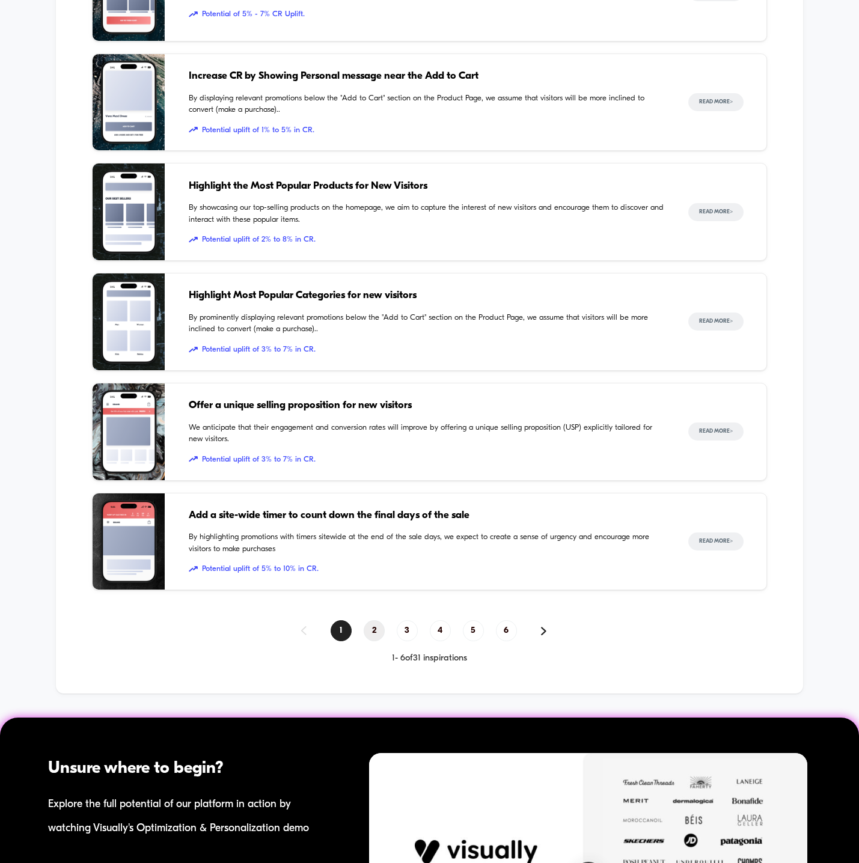
click at [370, 626] on span "2" at bounding box center [374, 630] width 21 height 21
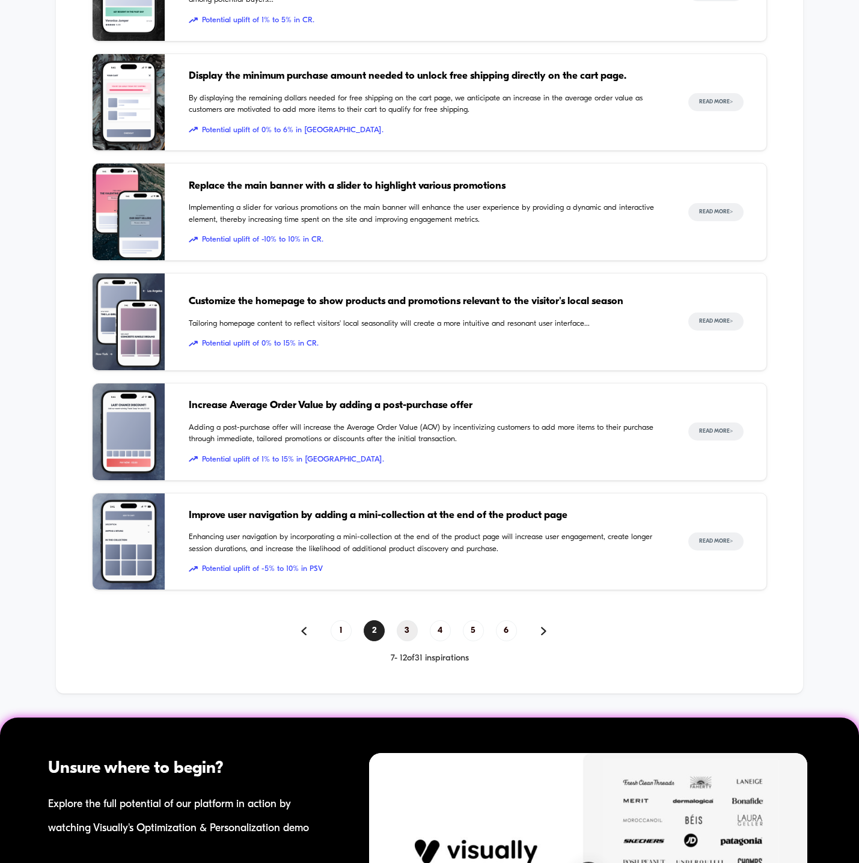
click at [410, 630] on span "3" at bounding box center [407, 630] width 21 height 21
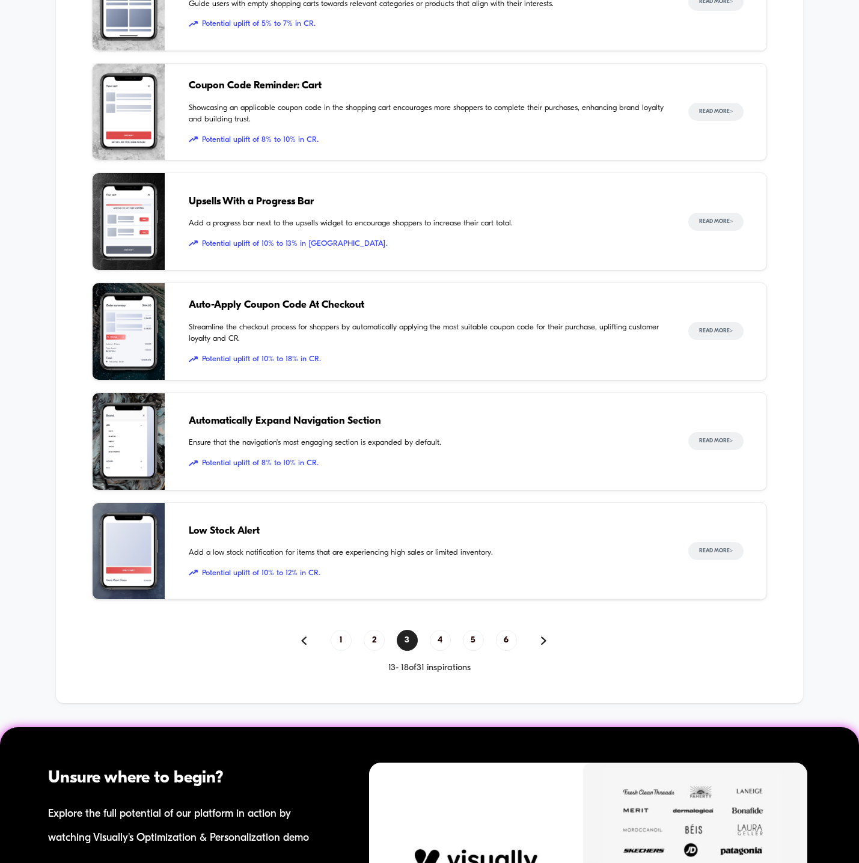
scroll to position [948, 0]
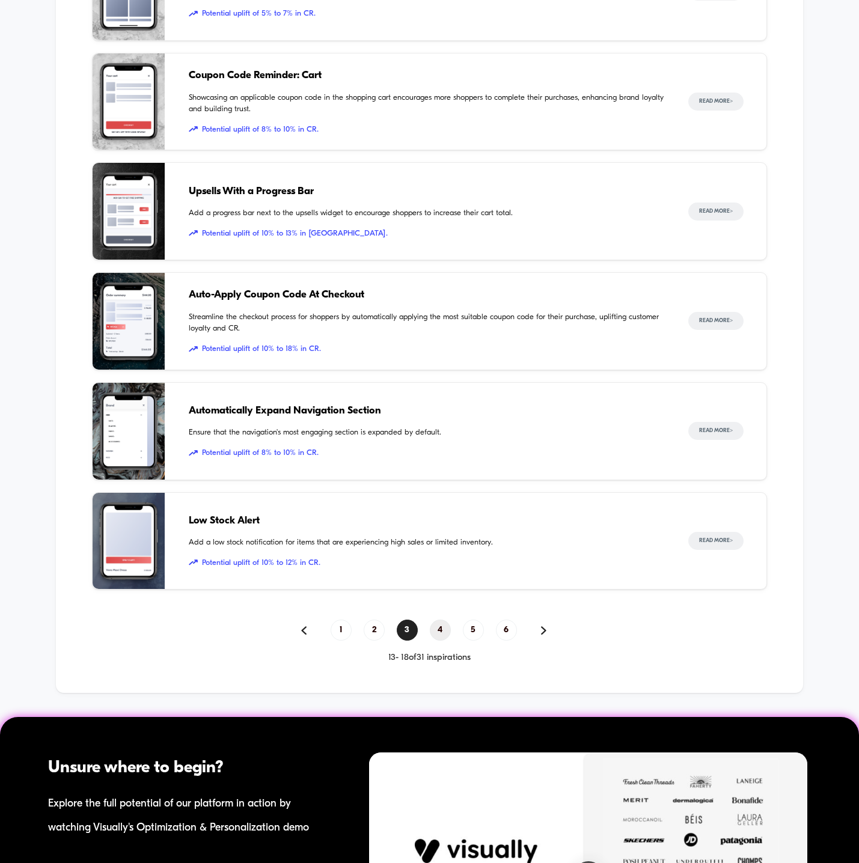
click at [443, 626] on span "4" at bounding box center [440, 630] width 21 height 21
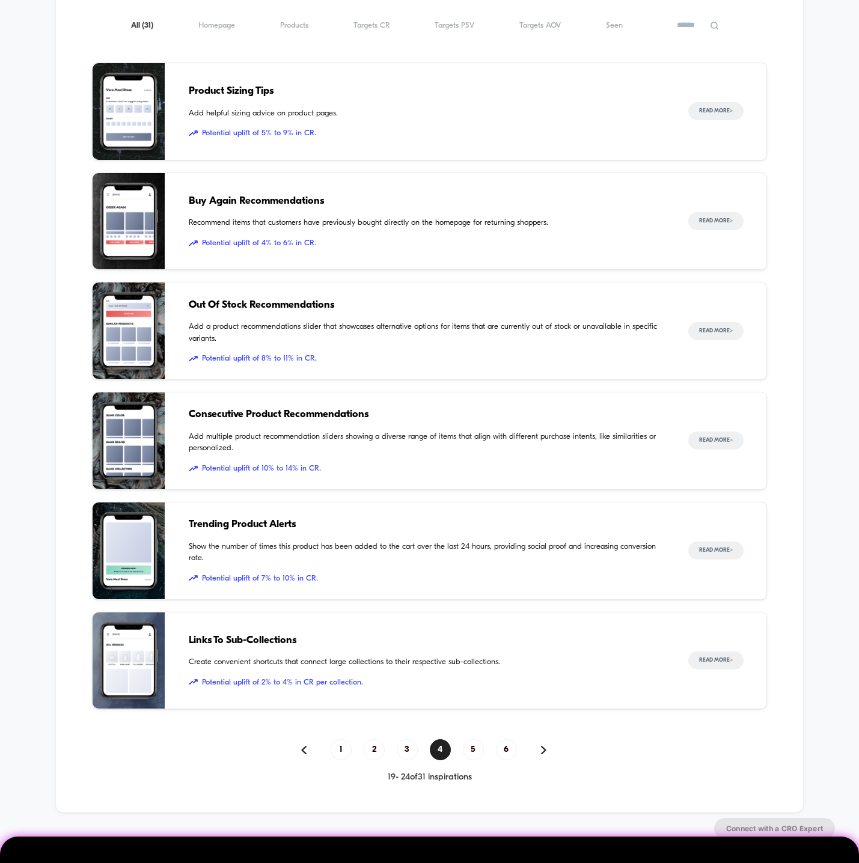
scroll to position [848, 0]
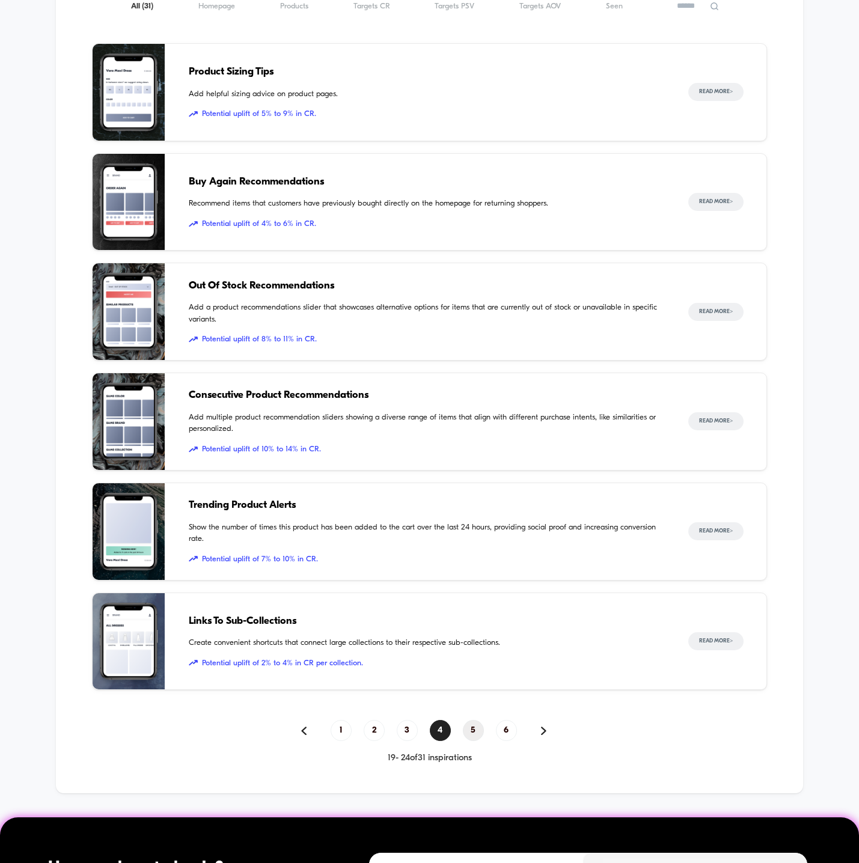
click at [479, 725] on span "5" at bounding box center [473, 730] width 21 height 21
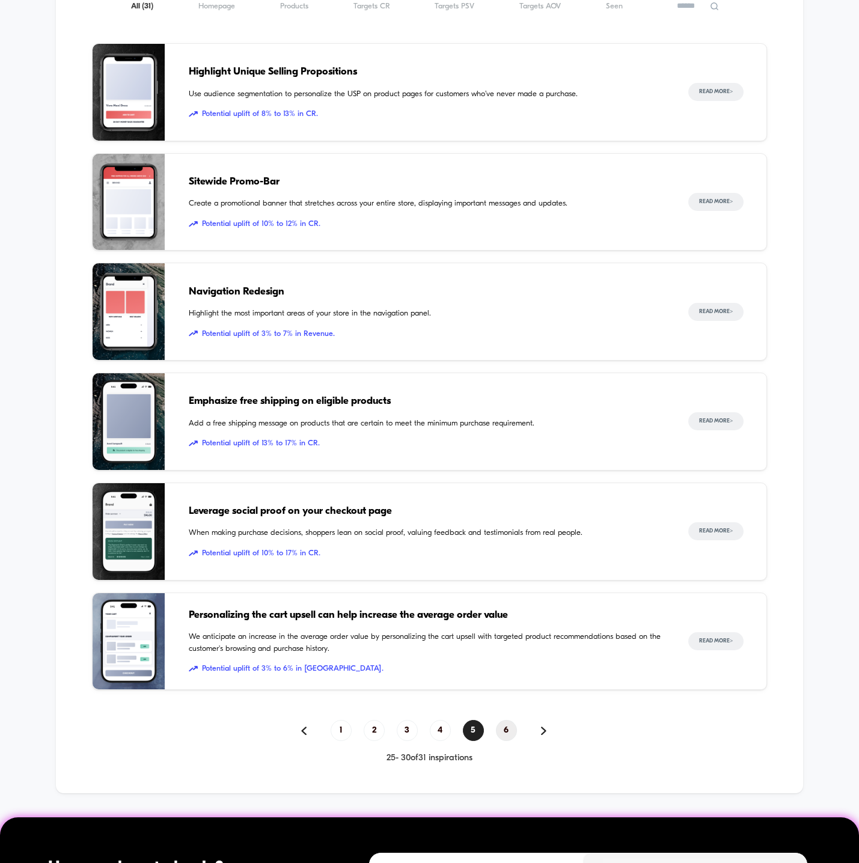
click at [506, 728] on span "6" at bounding box center [506, 730] width 21 height 21
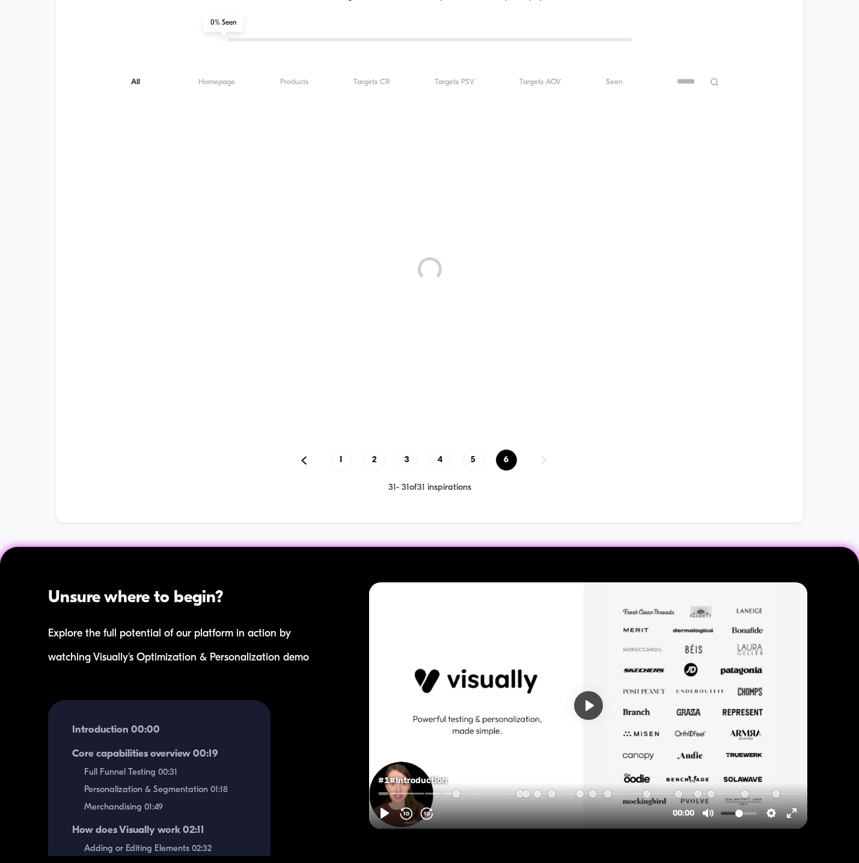
scroll to position [772, 0]
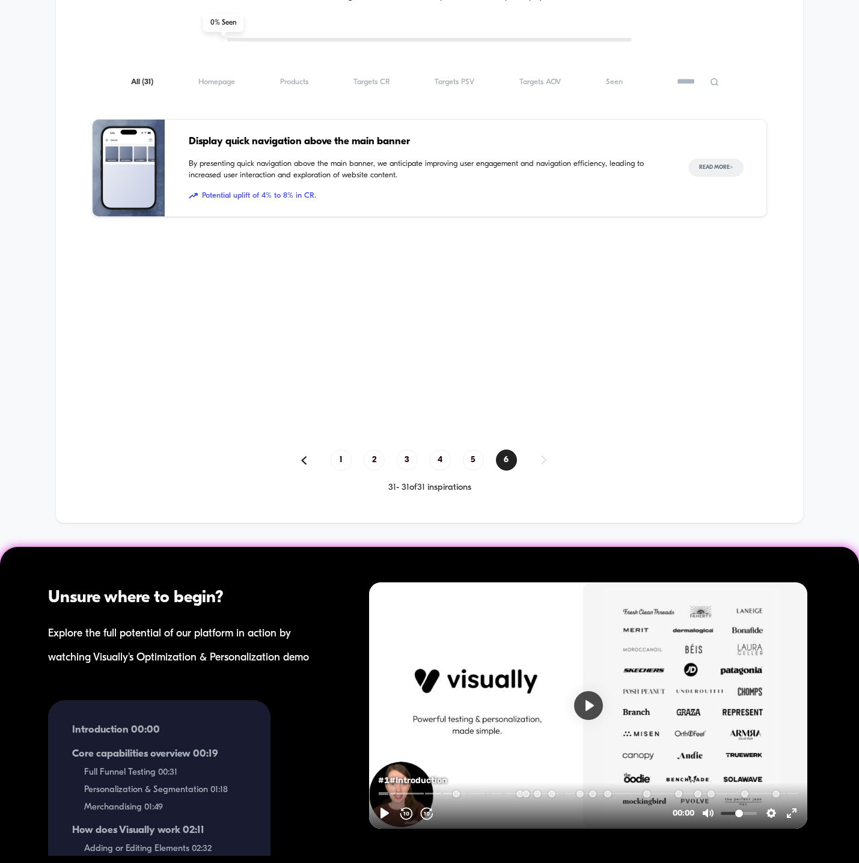
click at [301, 141] on span "Display quick navigation above the main banner" at bounding box center [426, 142] width 475 height 16
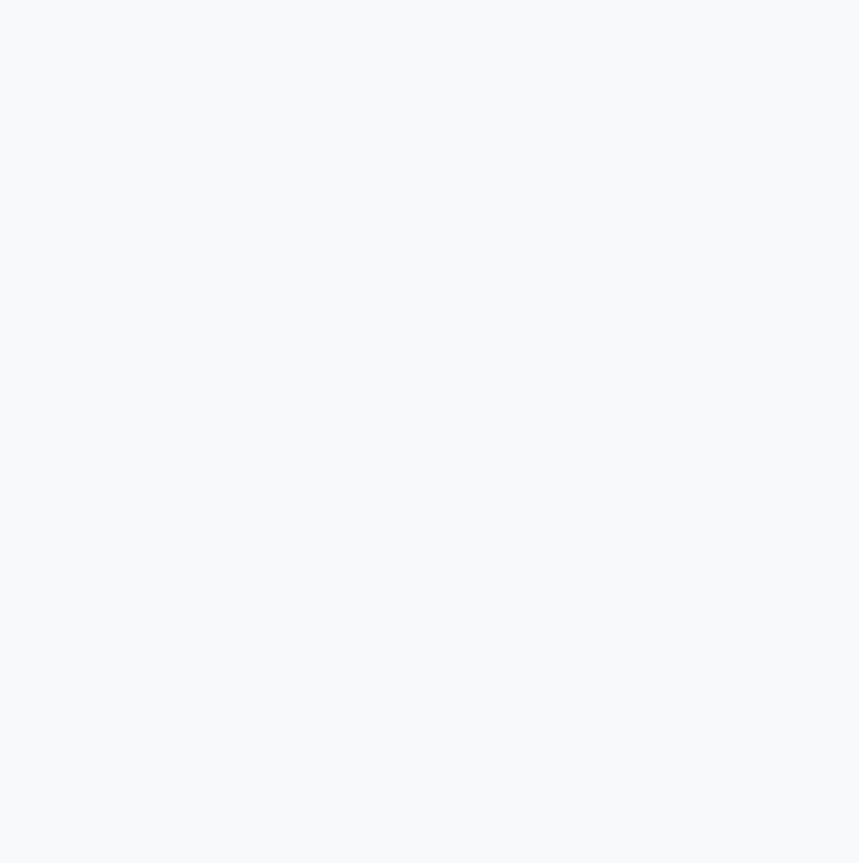
scroll to position [741, 0]
